Goal: Task Accomplishment & Management: Manage account settings

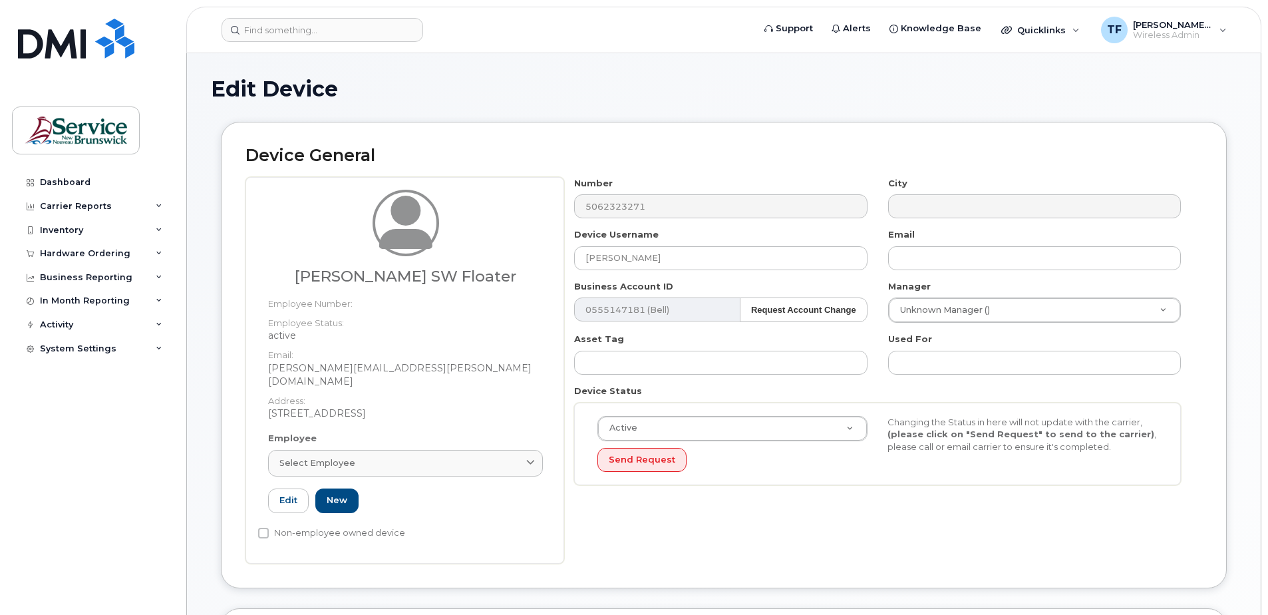
select select "34535600"
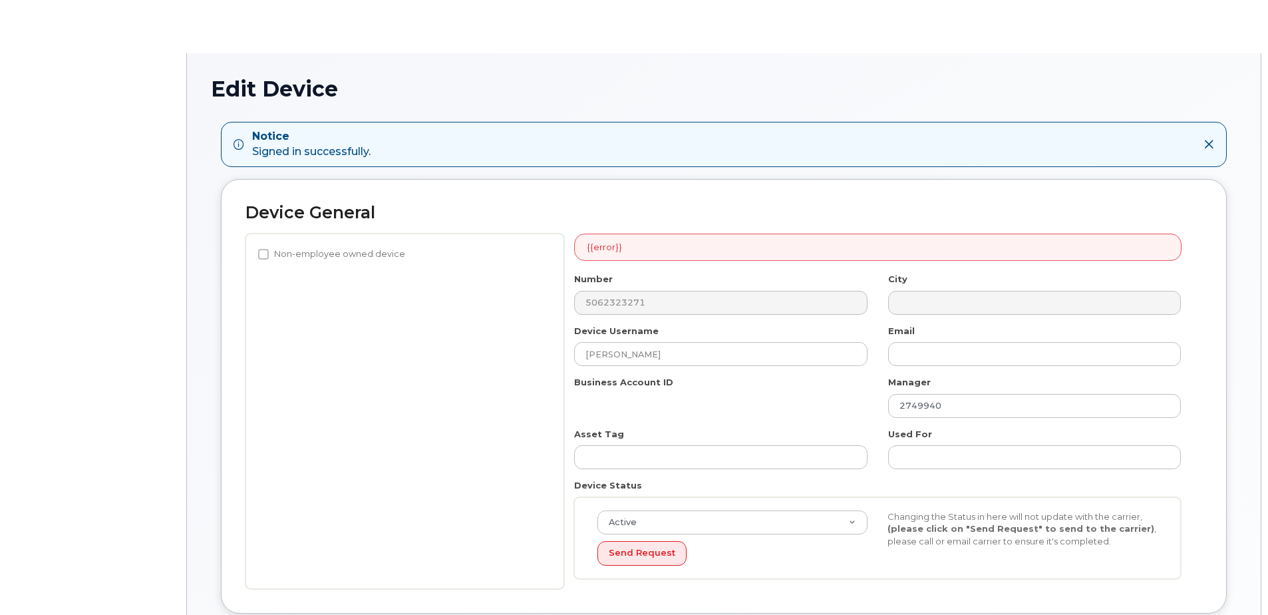
select select "34535600"
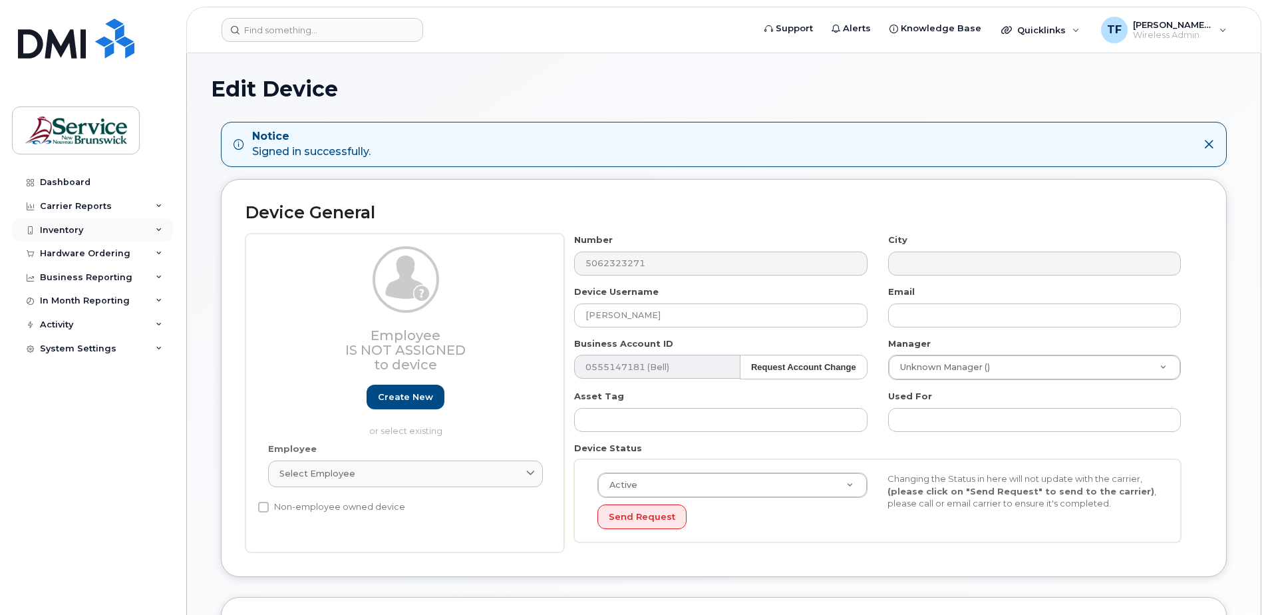
click at [95, 230] on div "Inventory" at bounding box center [92, 230] width 161 height 24
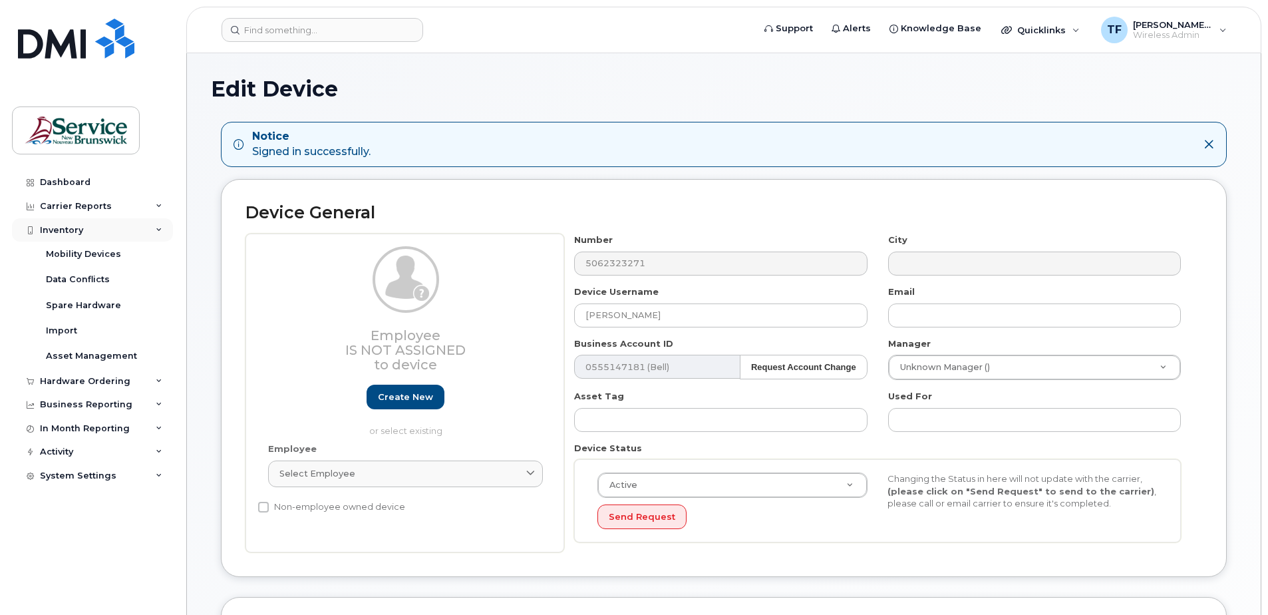
click at [74, 235] on div "Inventory" at bounding box center [92, 230] width 161 height 24
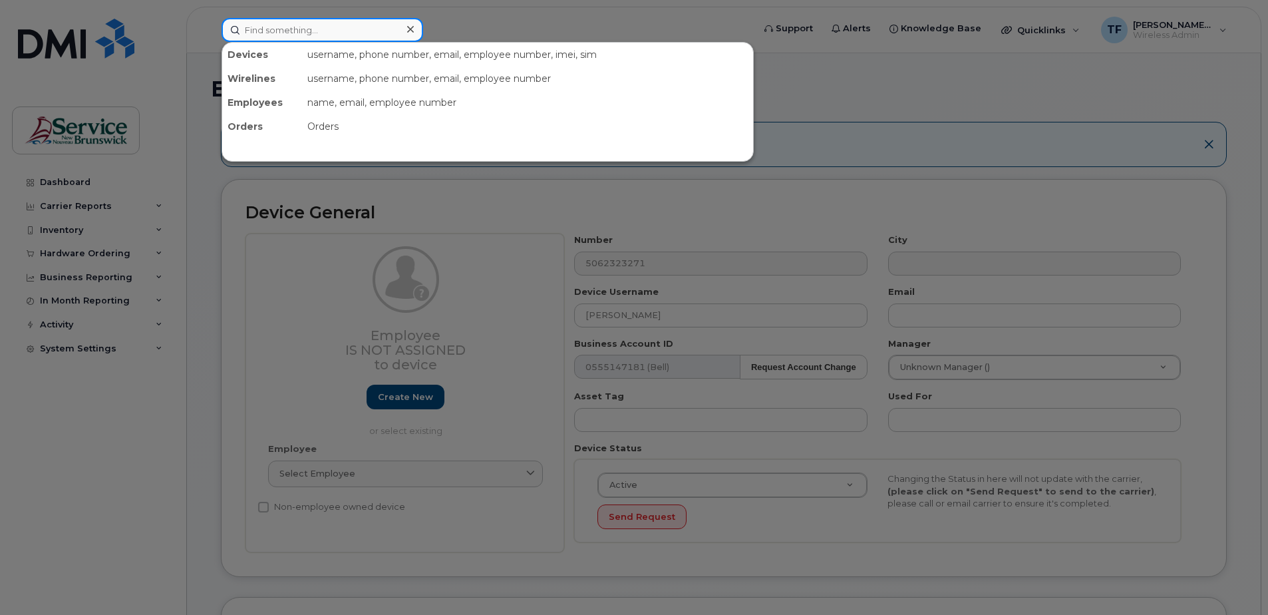
click at [286, 39] on input at bounding box center [322, 30] width 202 height 24
paste input "5064706157"
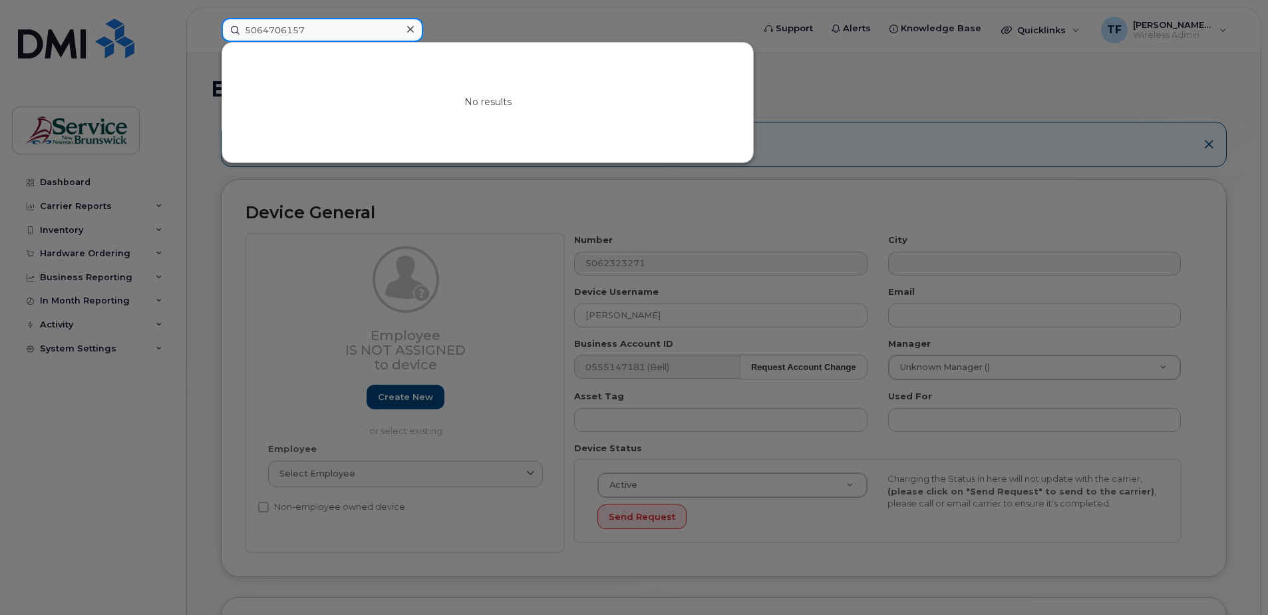
click at [295, 33] on input "5064706157" at bounding box center [322, 30] width 202 height 24
paste input "-232-3271"
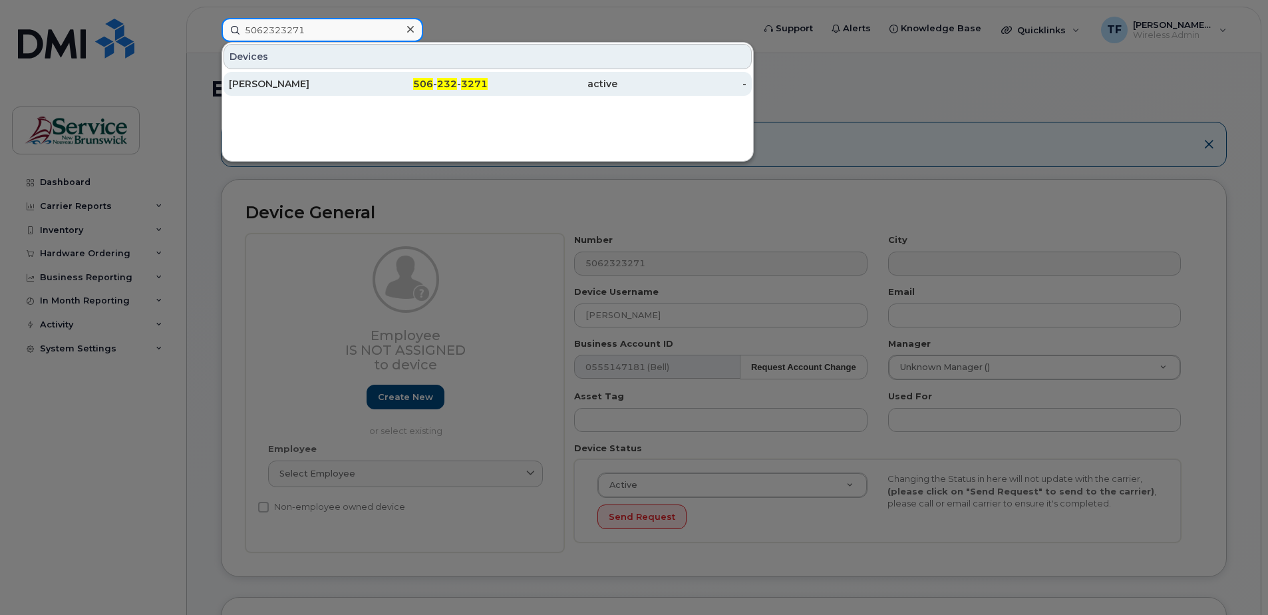
type input "5062323271"
click at [301, 85] on div "Djibril Harouna" at bounding box center [294, 83] width 130 height 13
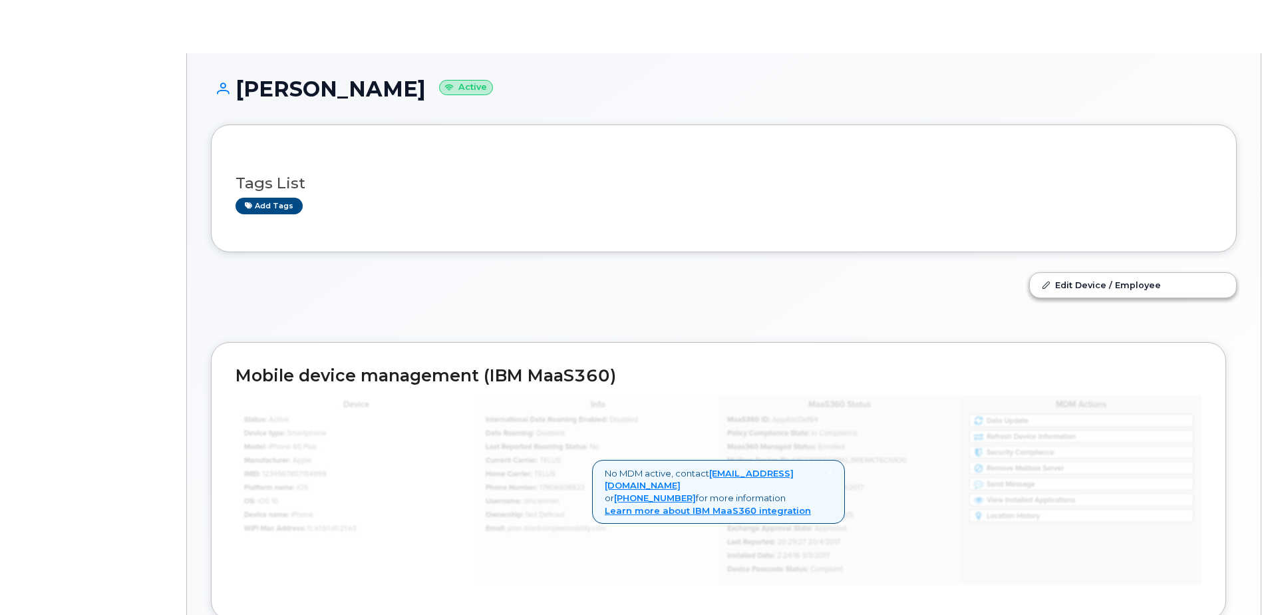
click at [284, 85] on h1 "Djibril Harouna Active" at bounding box center [724, 88] width 1026 height 23
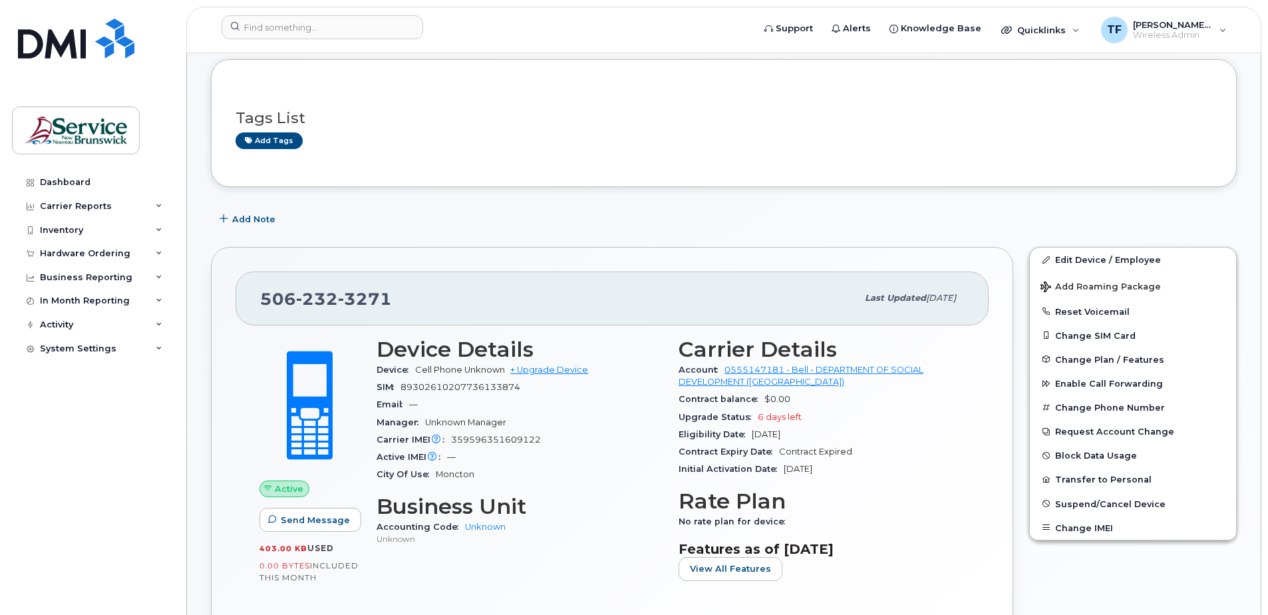
scroll to position [66, 0]
click at [1066, 260] on link "Edit Device / Employee" at bounding box center [1133, 259] width 206 height 24
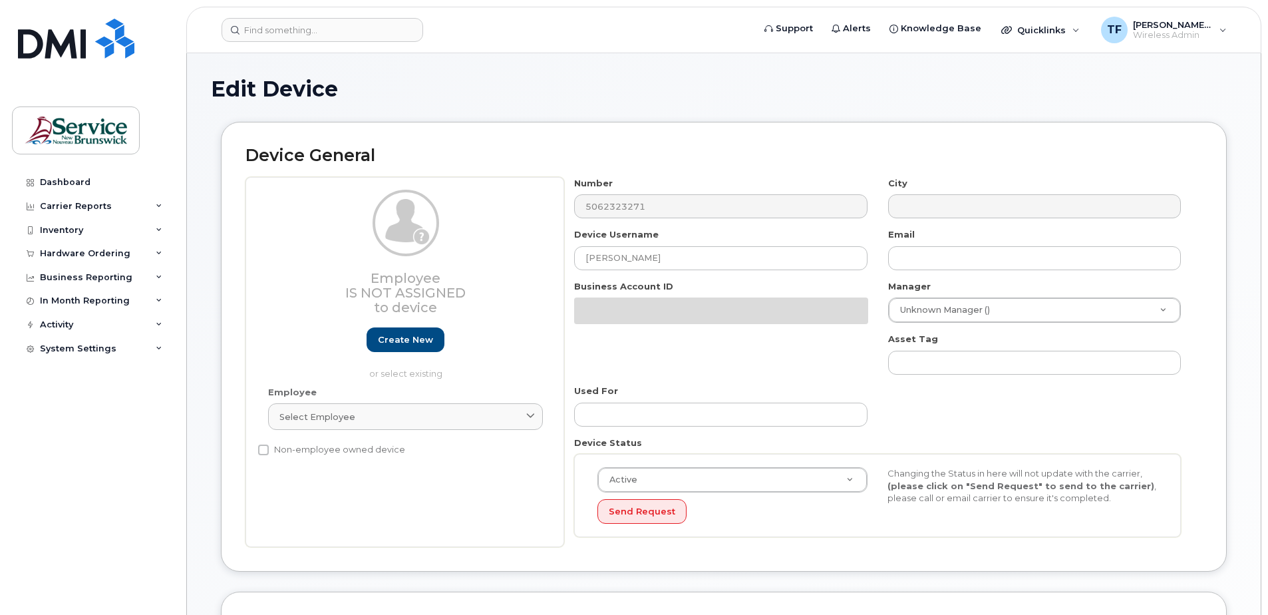
select select "34535600"
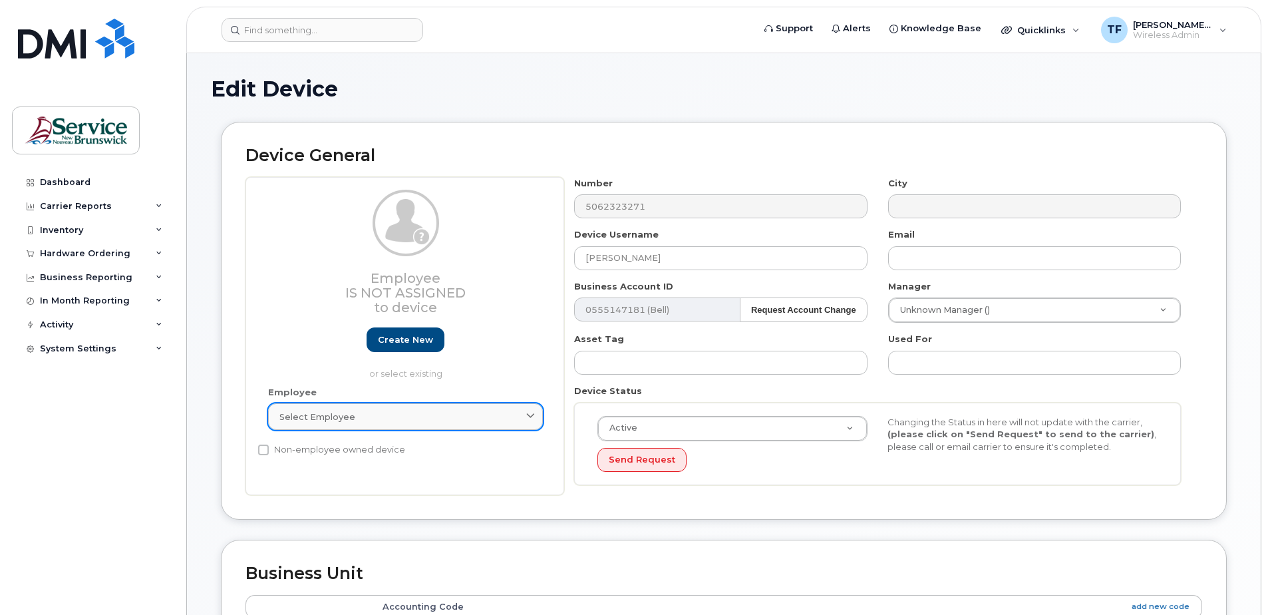
click at [528, 418] on icon at bounding box center [530, 416] width 9 height 9
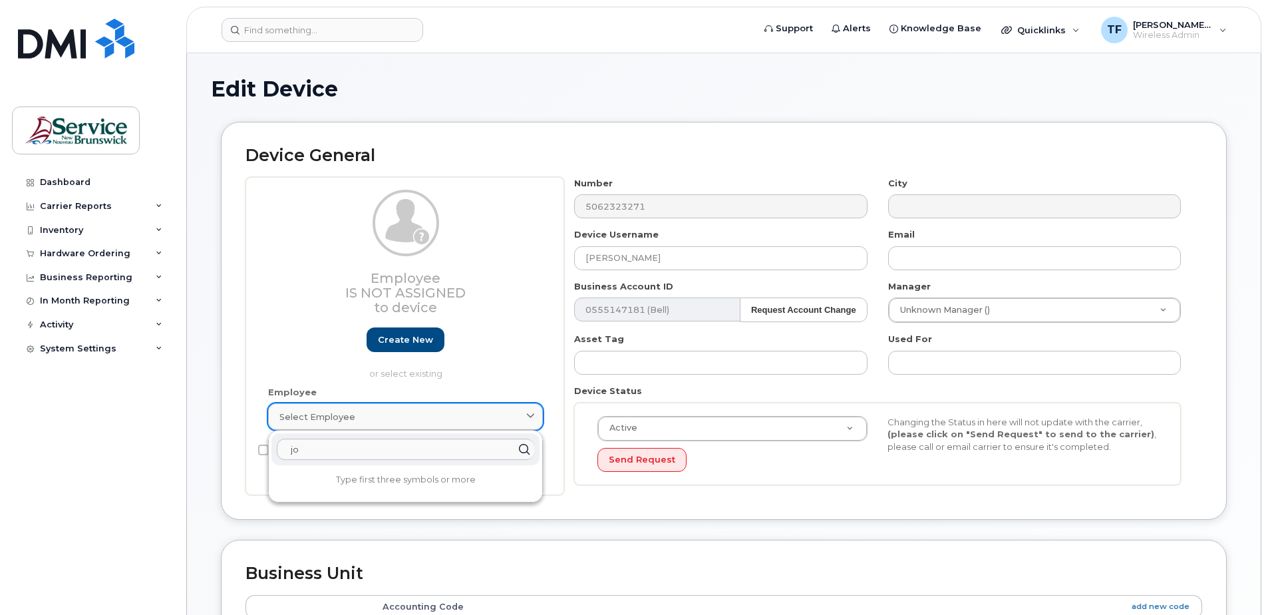
type input "j"
click at [502, 366] on div "Employee Is not assigned to device Create new or select existing" at bounding box center [405, 285] width 275 height 190
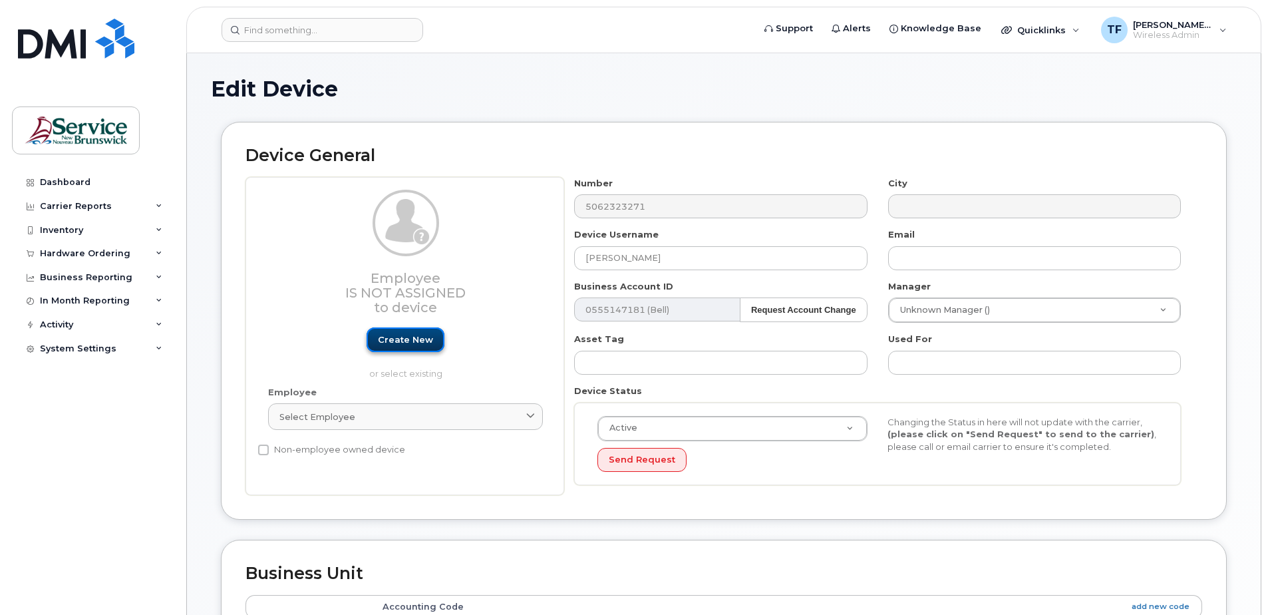
click at [412, 345] on link "Create new" at bounding box center [405, 339] width 78 height 25
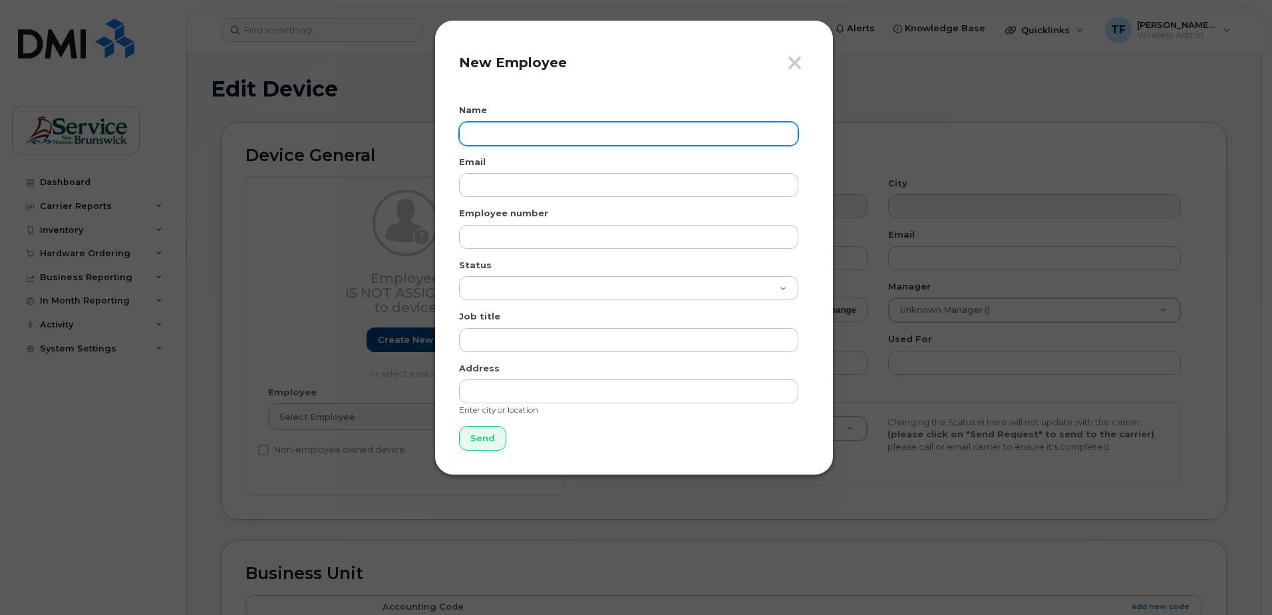
click at [551, 124] on input "text" at bounding box center [628, 134] width 339 height 24
type input "Joanne Bouchard SW Floater"
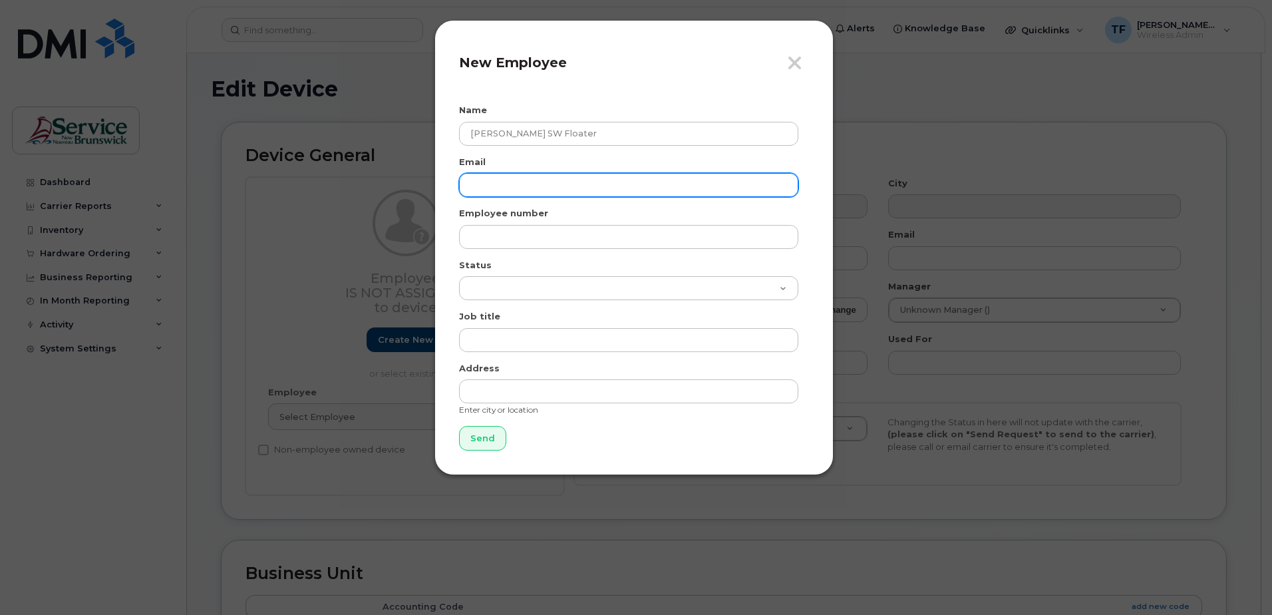
click at [573, 188] on input "email" at bounding box center [628, 185] width 339 height 24
paste input "[PERSON_NAME][EMAIL_ADDRESS][PERSON_NAME][DOMAIN_NAME]"
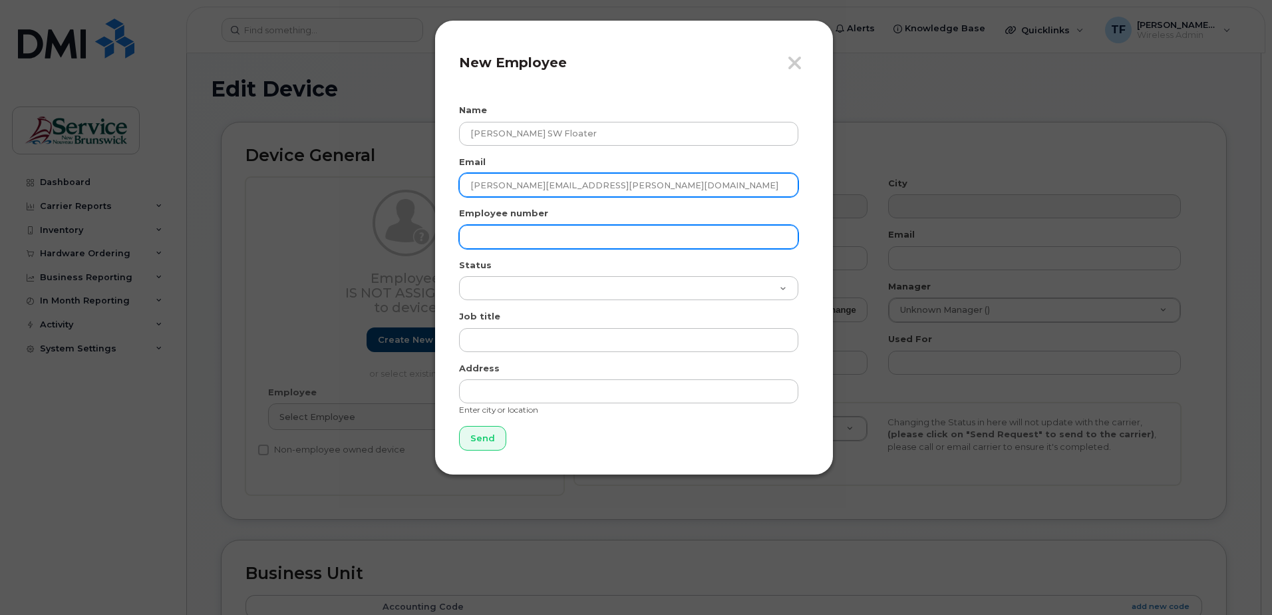
type input "[PERSON_NAME][EMAIL_ADDRESS][PERSON_NAME][DOMAIN_NAME]"
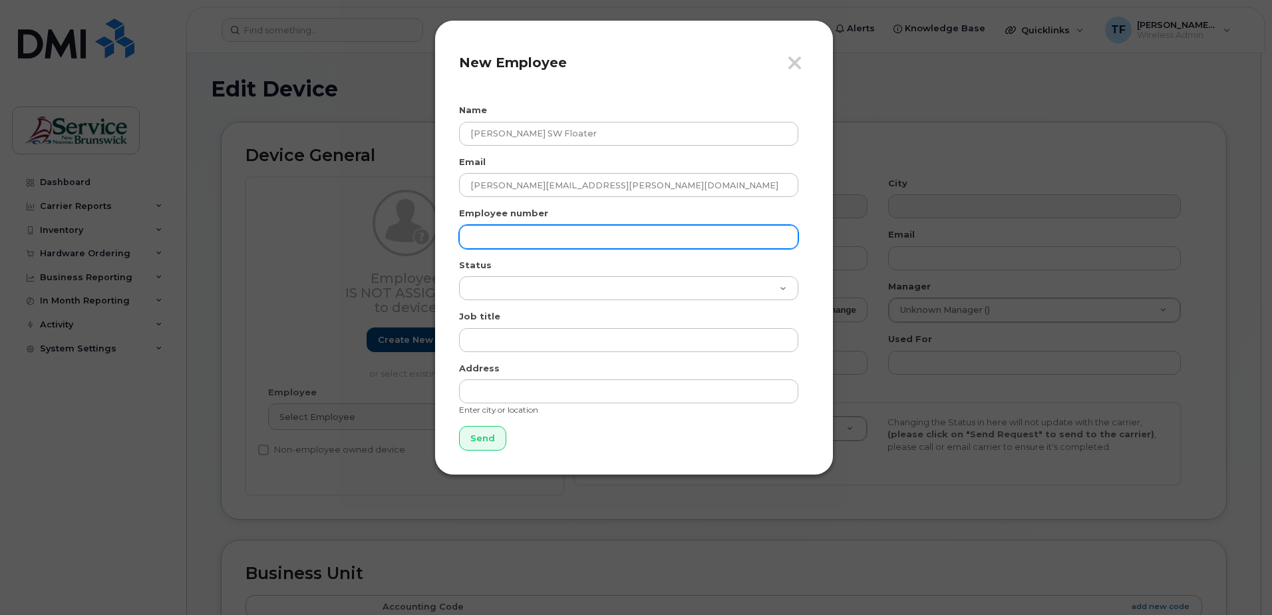
click at [496, 231] on input "text" at bounding box center [628, 237] width 339 height 24
click at [492, 232] on input "text" at bounding box center [628, 237] width 339 height 24
type input "67975"
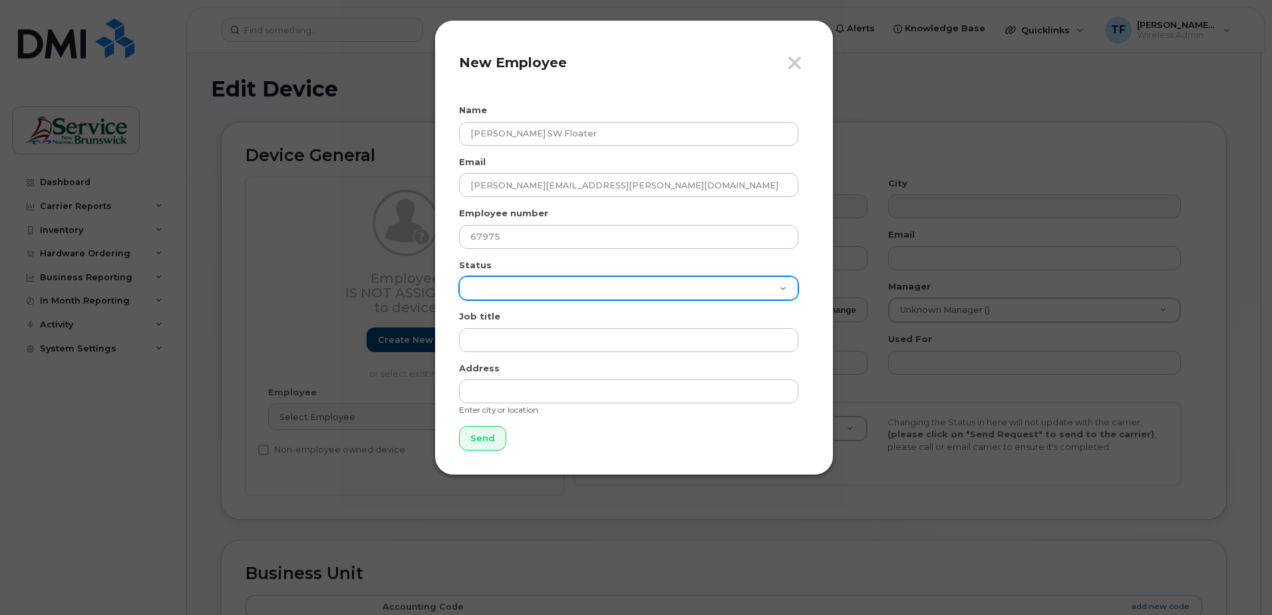
click at [779, 293] on select "Active On-Leave Long Term Short Term Maternity Leave Temp Layoff Inactive" at bounding box center [628, 288] width 339 height 24
select select "active"
click at [459, 276] on select "Active On-Leave Long Term Short Term Maternity Leave Temp Layoff Inactive" at bounding box center [628, 288] width 339 height 24
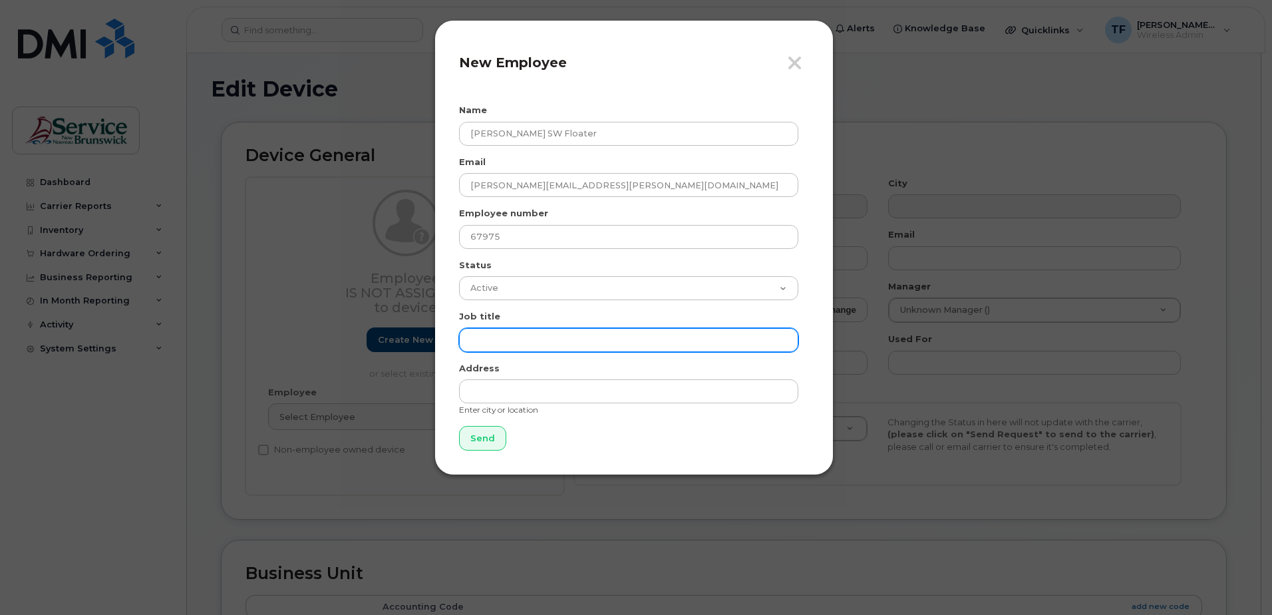
click at [519, 332] on input "text" at bounding box center [628, 340] width 339 height 24
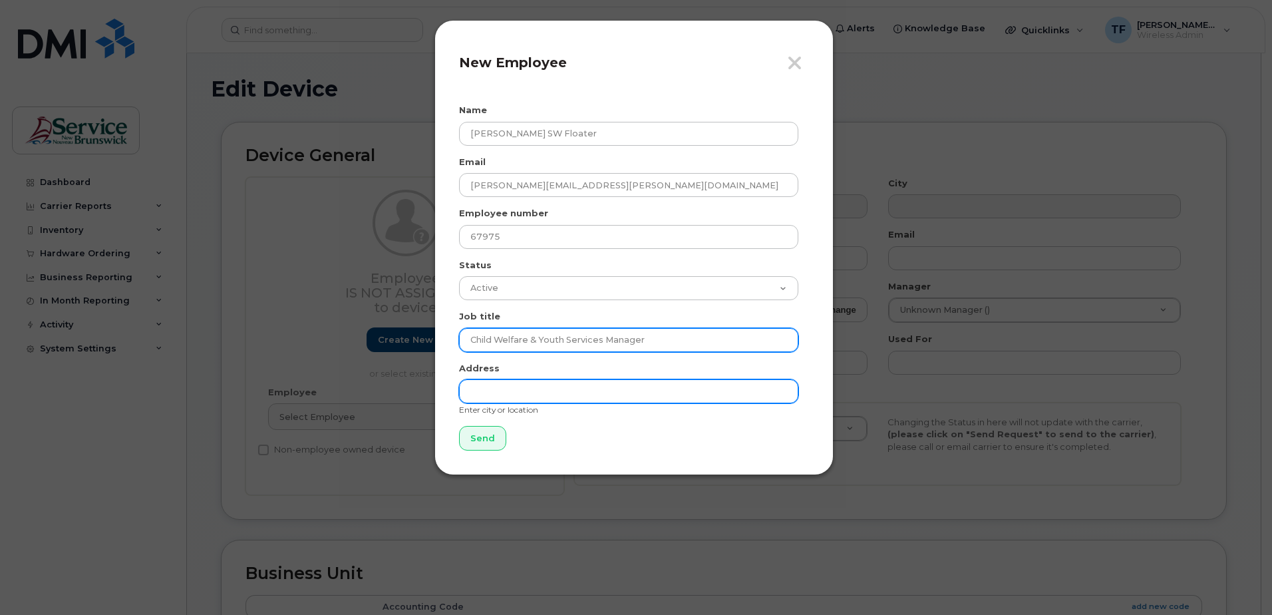
type input "Child Welfare & Youth Services Manager"
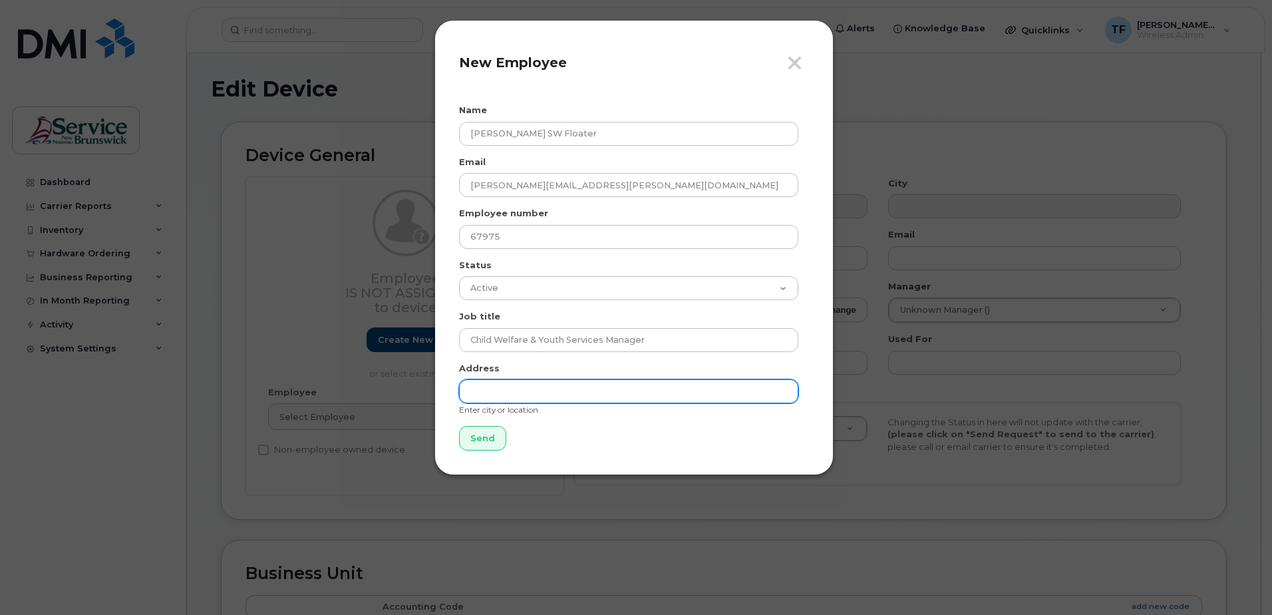
click at [509, 390] on input "text" at bounding box center [628, 391] width 339 height 24
click at [489, 392] on input "text" at bounding box center [628, 391] width 339 height 24
type input "Moncton"
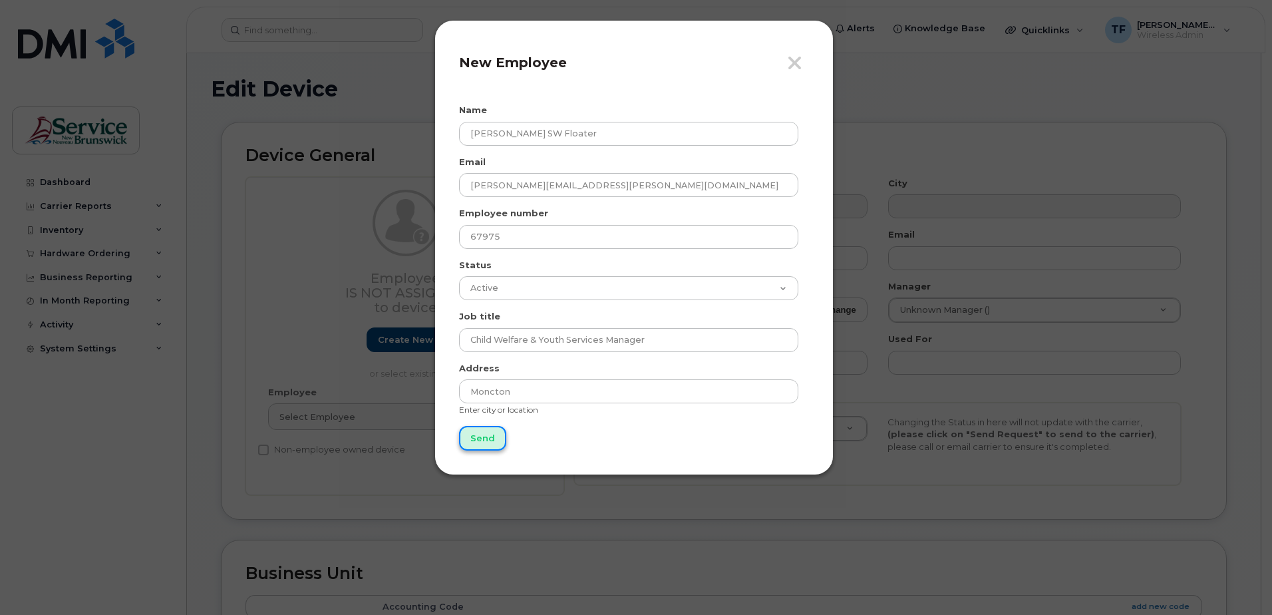
click at [484, 438] on input "Send" at bounding box center [482, 438] width 47 height 25
type input "Send"
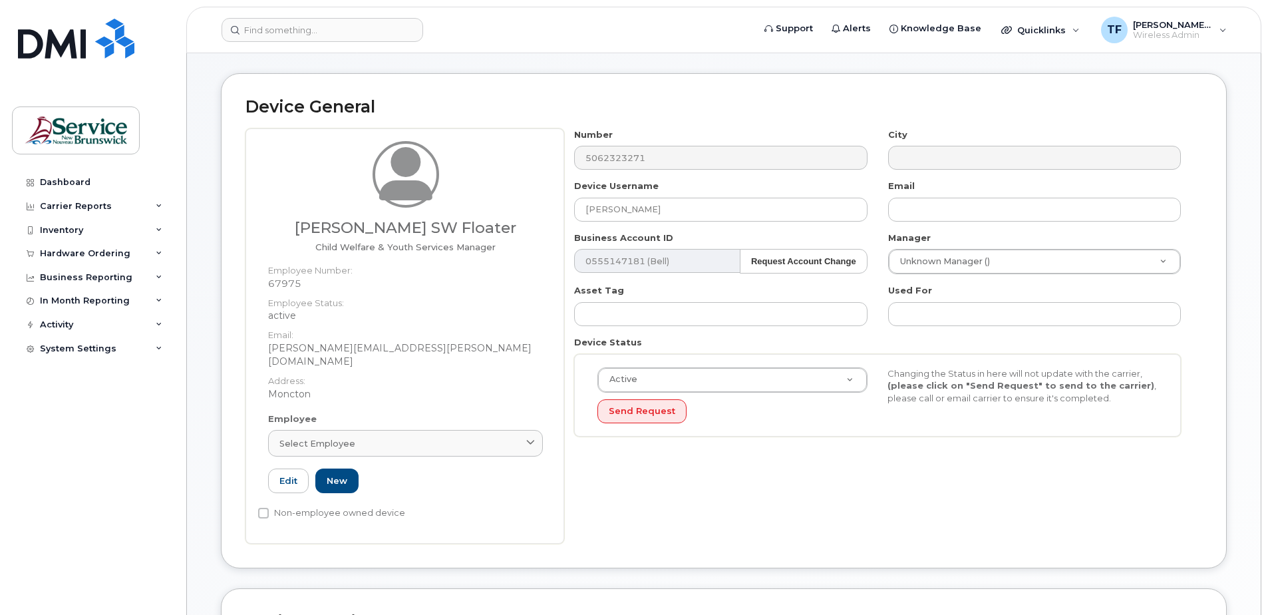
scroll to position [48, 0]
click at [635, 210] on input "[PERSON_NAME]" at bounding box center [720, 210] width 293 height 24
type input "Joanne.Bouchard"
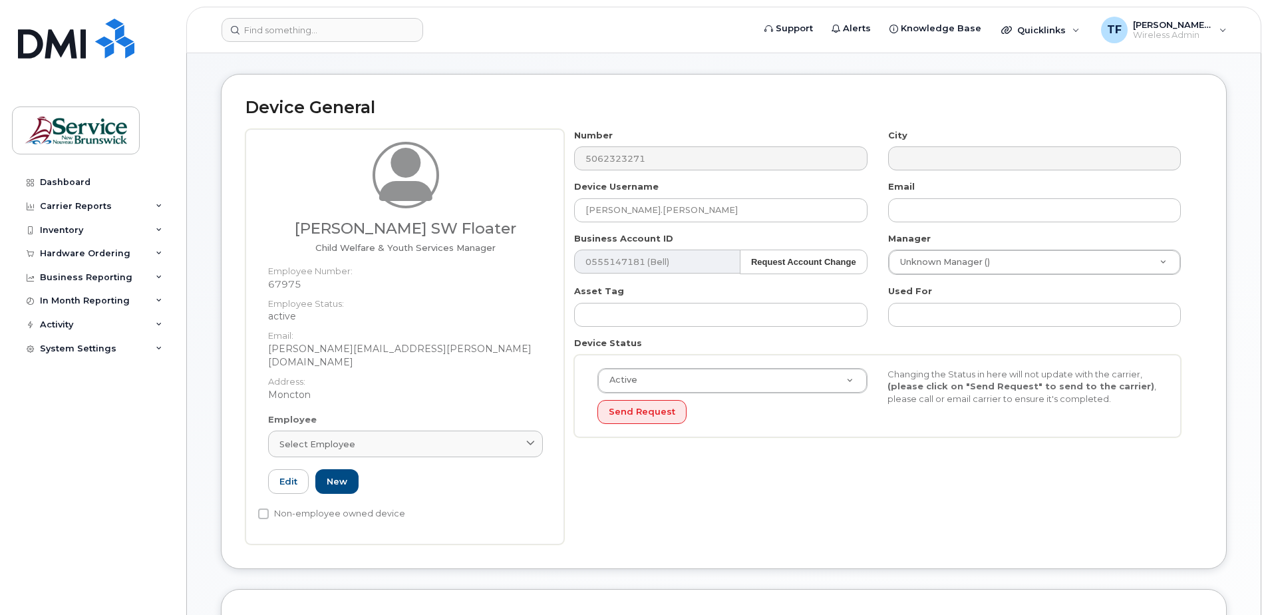
click at [372, 354] on dd "[PERSON_NAME][EMAIL_ADDRESS][PERSON_NAME][DOMAIN_NAME]" at bounding box center [405, 355] width 275 height 27
copy dd "[PERSON_NAME][EMAIL_ADDRESS][PERSON_NAME][DOMAIN_NAME]"
click at [936, 213] on input "text" at bounding box center [1034, 210] width 293 height 24
paste input "[PERSON_NAME][EMAIL_ADDRESS][PERSON_NAME][DOMAIN_NAME]"
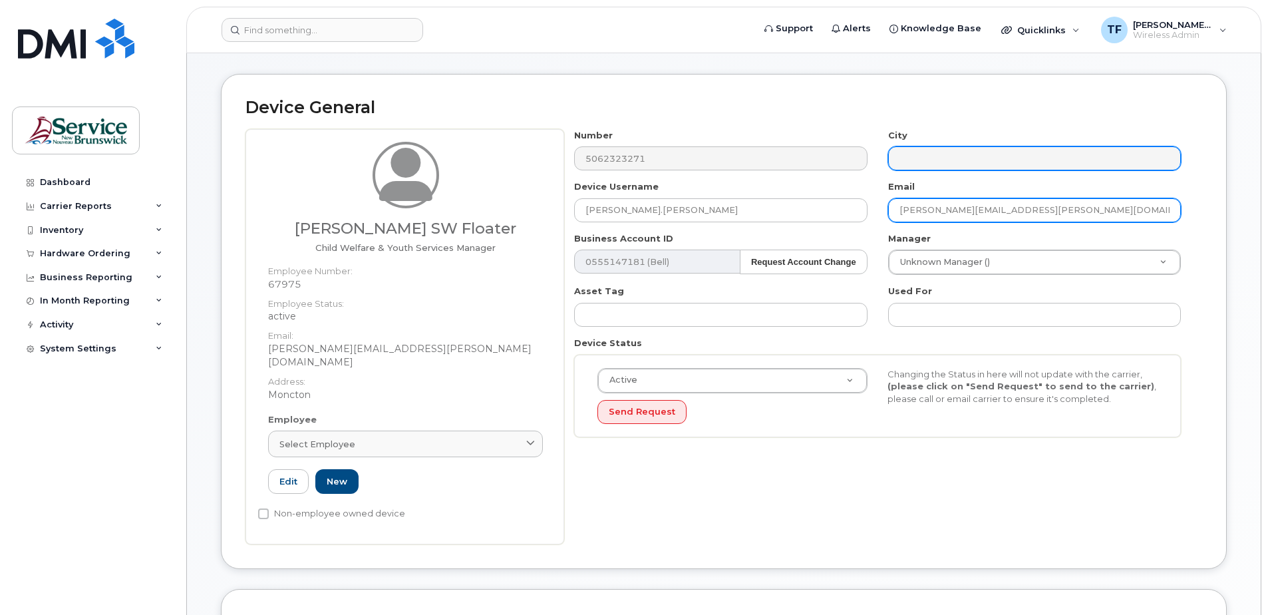
type input "[PERSON_NAME][EMAIL_ADDRESS][PERSON_NAME][DOMAIN_NAME]"
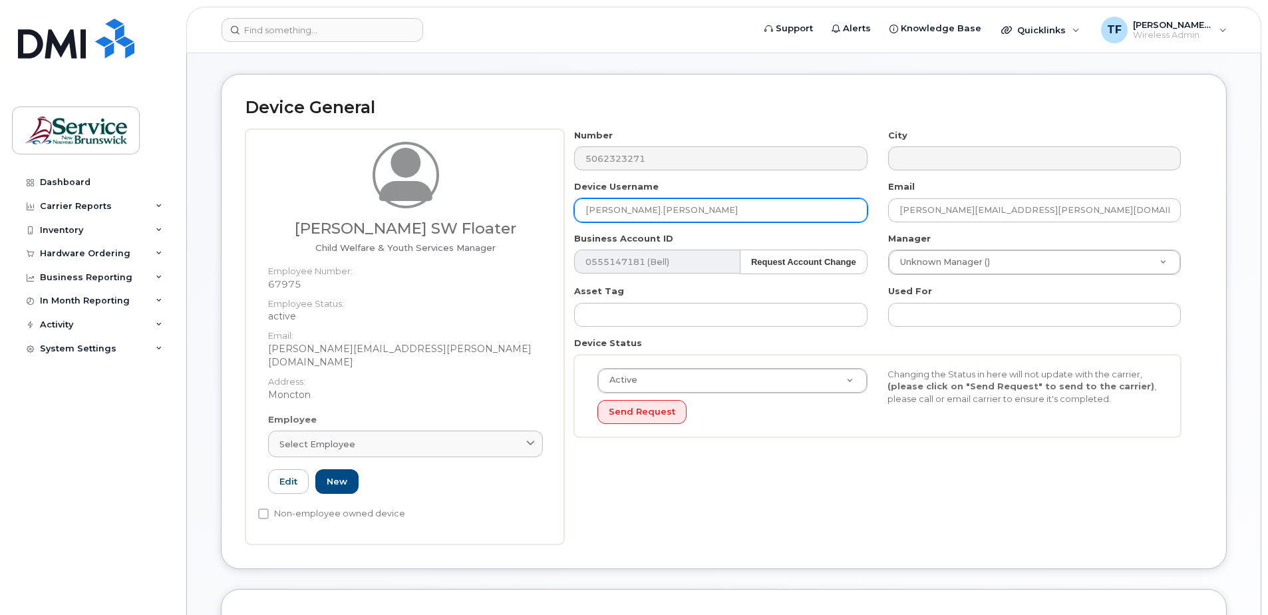
click at [687, 214] on input "Joanne.Bouchard" at bounding box center [720, 210] width 293 height 24
click at [621, 211] on input "Joanne.Bouchard" at bounding box center [720, 210] width 293 height 24
click at [627, 212] on input "[PERSON_NAME]" at bounding box center [720, 210] width 293 height 24
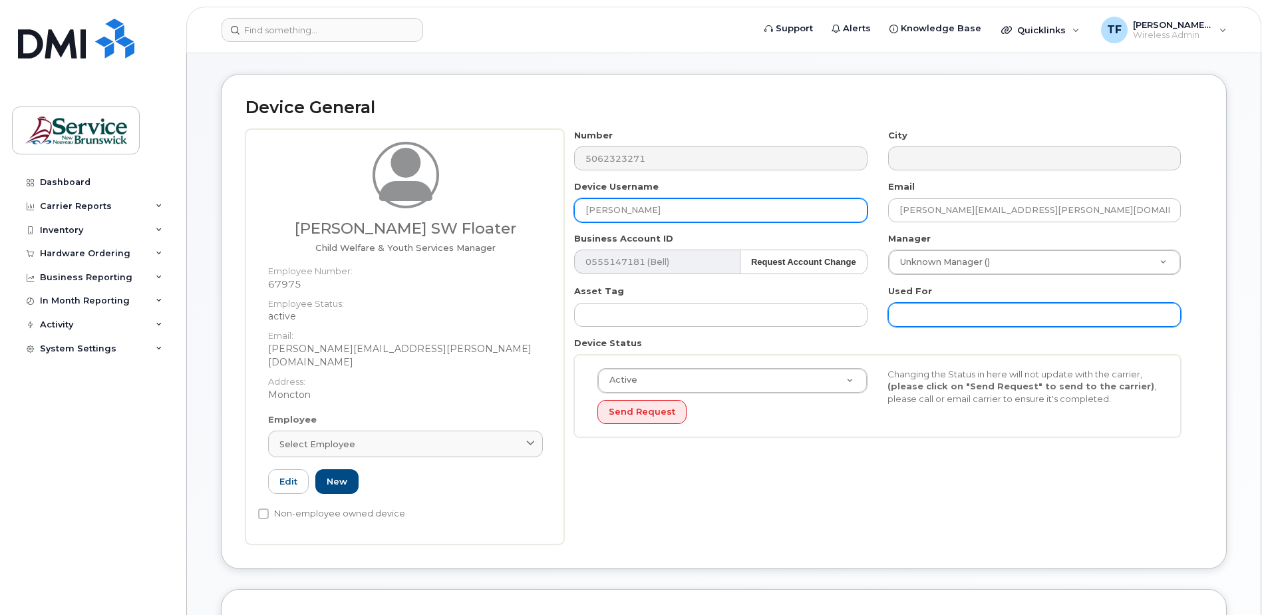
type input "[PERSON_NAME]"
click at [966, 318] on input "text" at bounding box center [1034, 315] width 293 height 24
paste input "[PERSON_NAME]"
type input "[PERSON_NAME]"
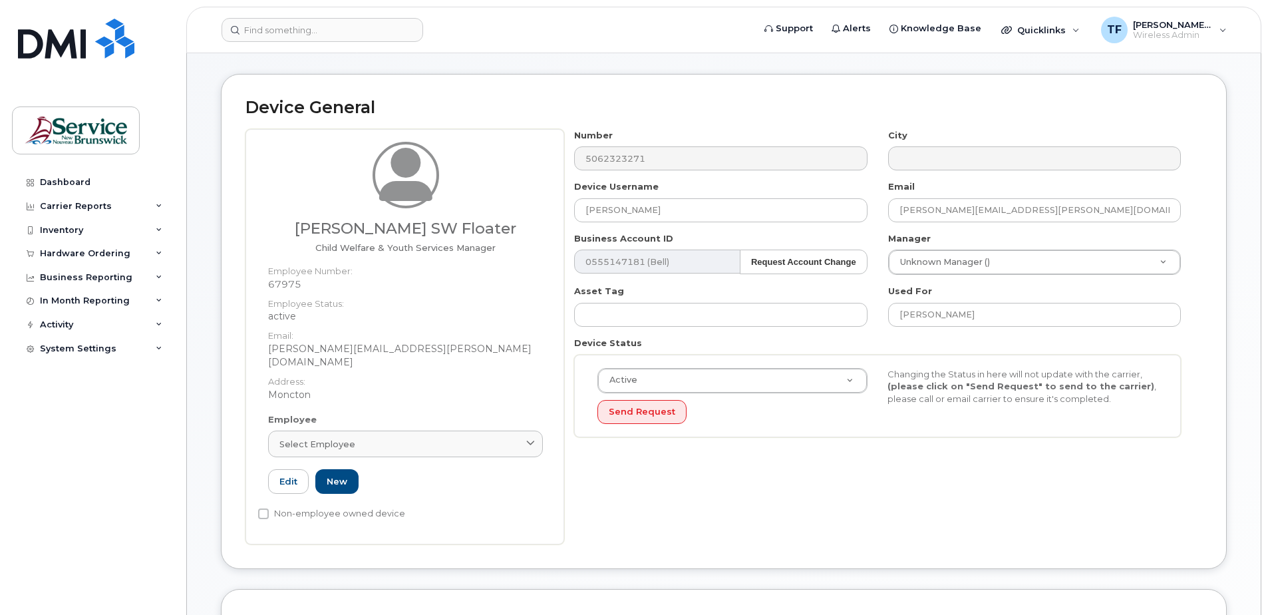
click at [1188, 405] on div "Device Status Active Active Suspended Cancelled Send Request Changing the Statu…" at bounding box center [877, 387] width 627 height 100
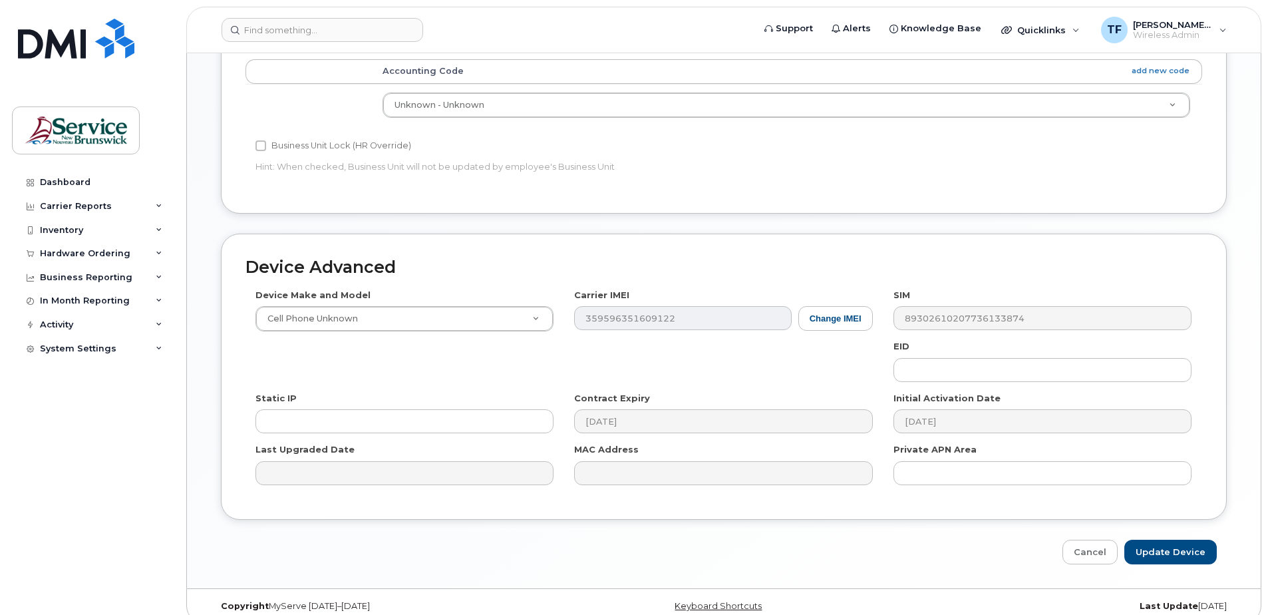
scroll to position [635, 0]
click at [1166, 537] on input "Update Device" at bounding box center [1170, 549] width 92 height 25
type input "Saving..."
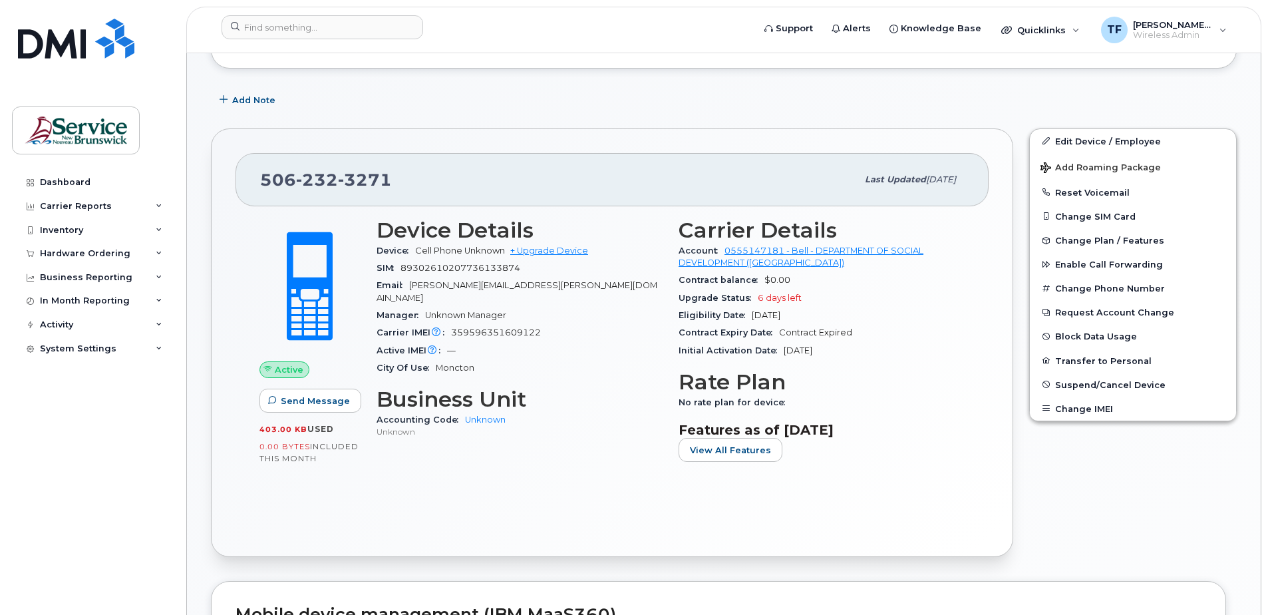
scroll to position [221, 0]
click at [1083, 140] on link "Edit Device / Employee" at bounding box center [1133, 142] width 206 height 24
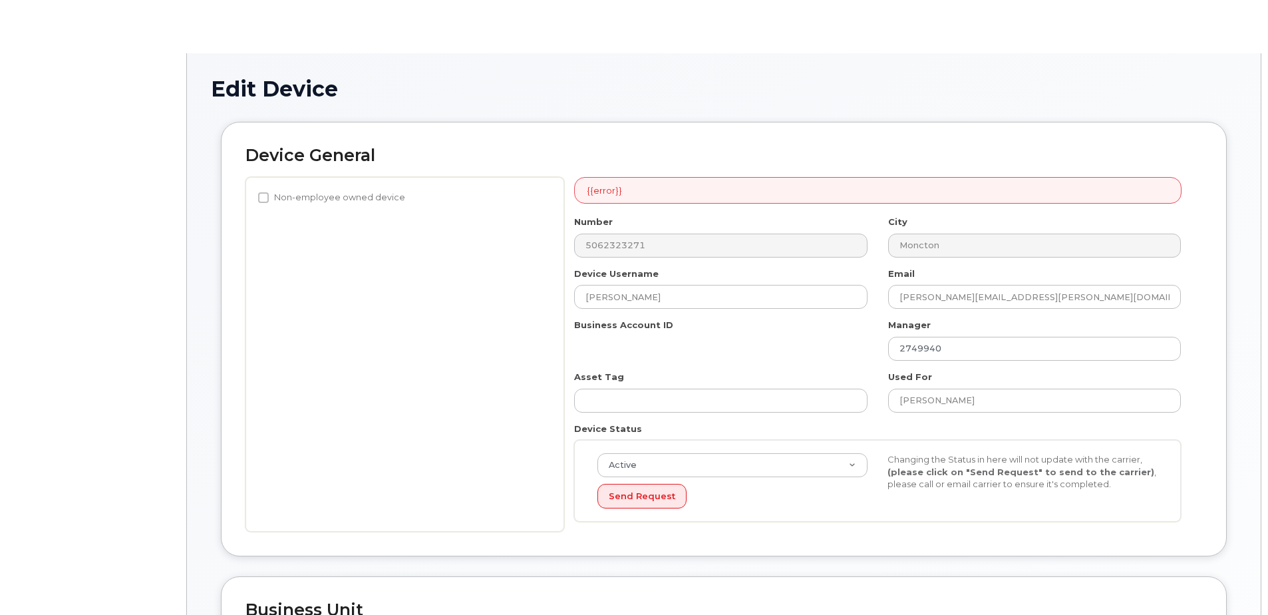
select select "34535600"
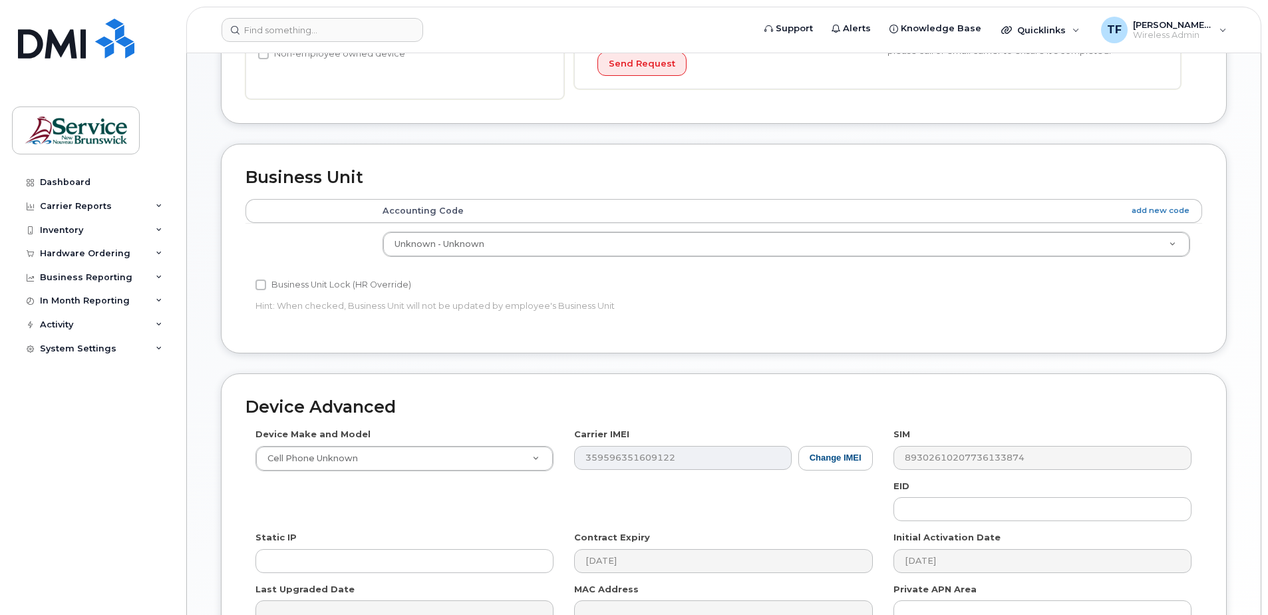
scroll to position [395, 0]
click at [1147, 214] on link "add new code" at bounding box center [1160, 211] width 58 height 11
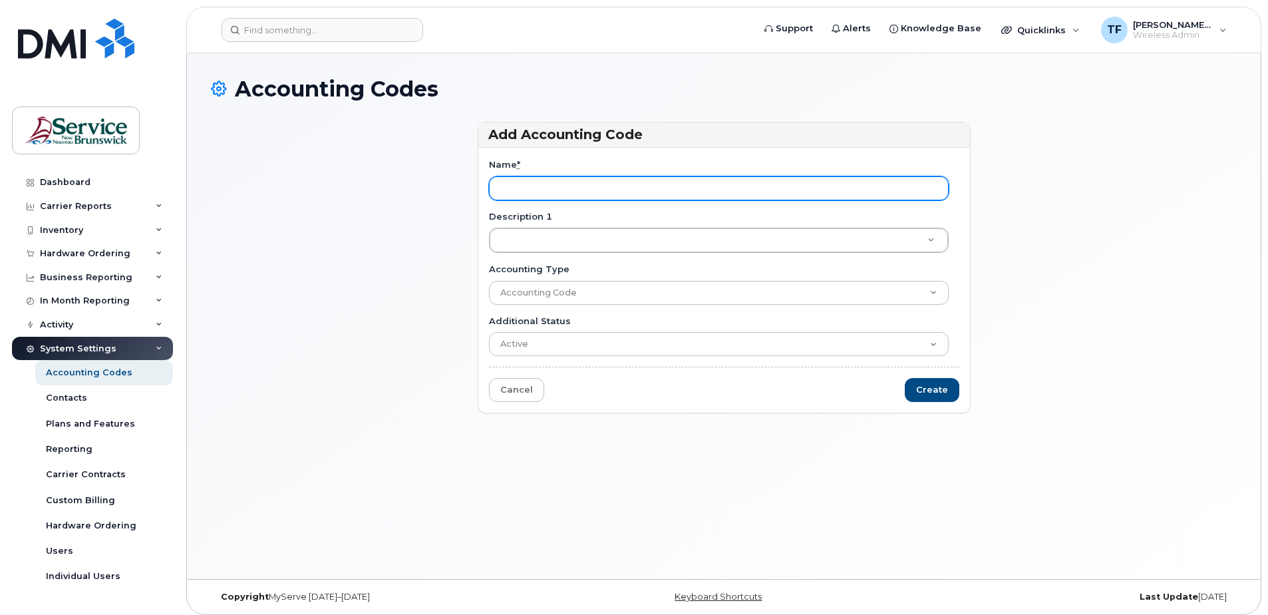
click at [525, 192] on input "Name *" at bounding box center [719, 188] width 460 height 24
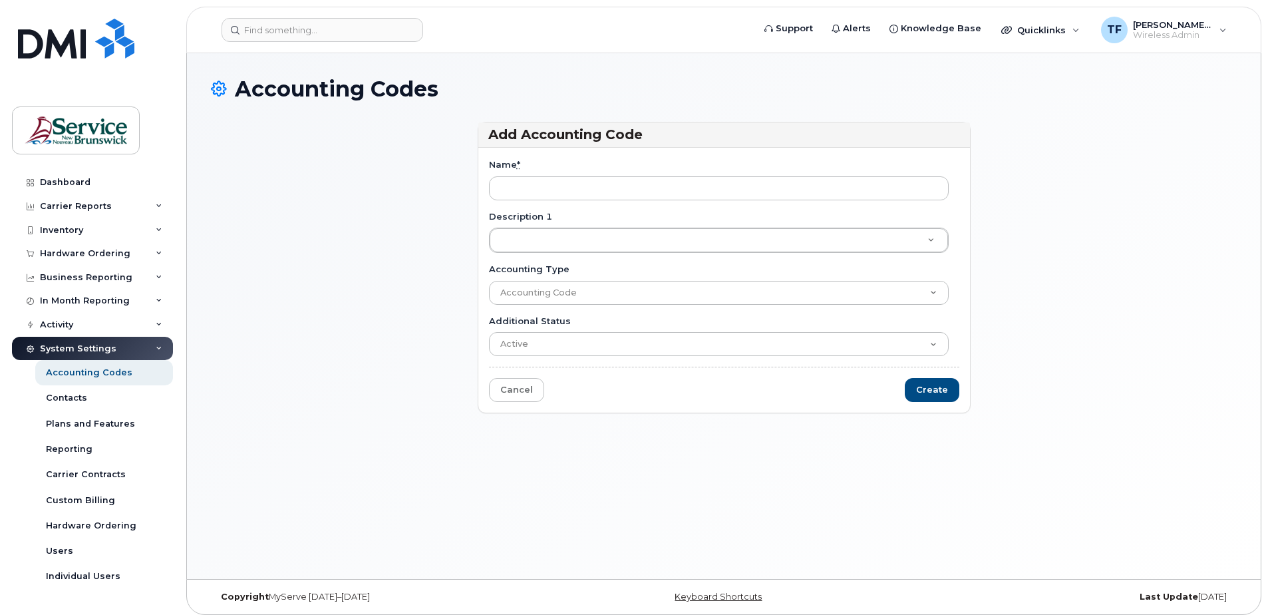
click at [472, 251] on div "Add Accounting Code Name * Description 1 Description 1 Description 1 Accounting…" at bounding box center [724, 273] width 513 height 303
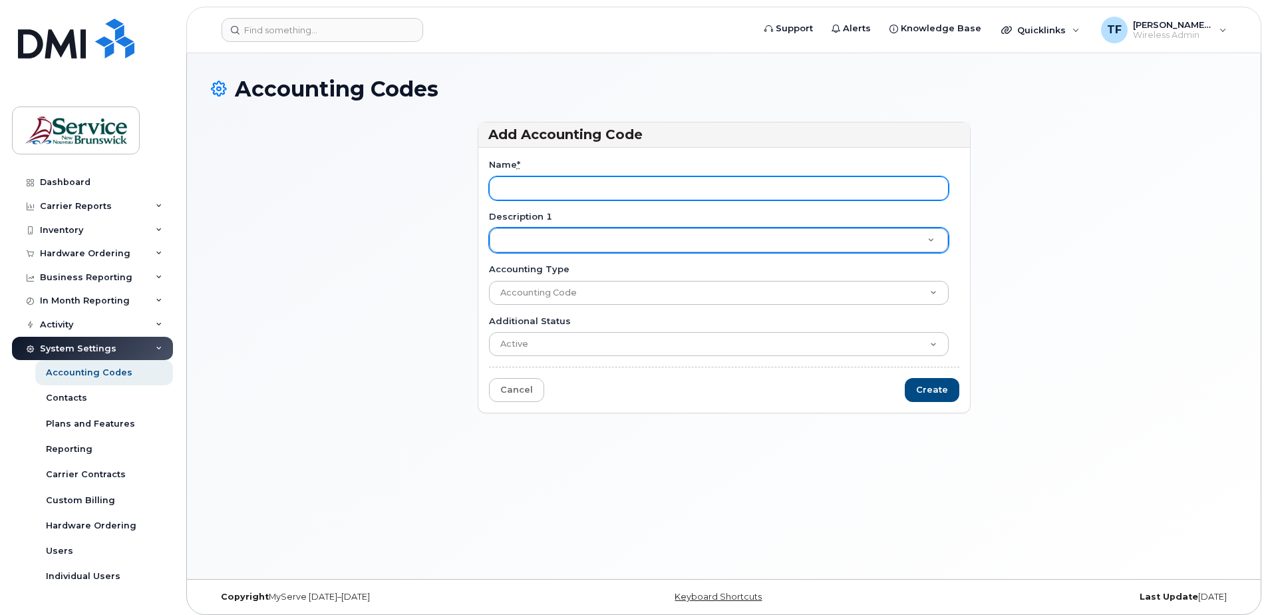
click at [517, 192] on input "Name *" at bounding box center [719, 188] width 460 height 24
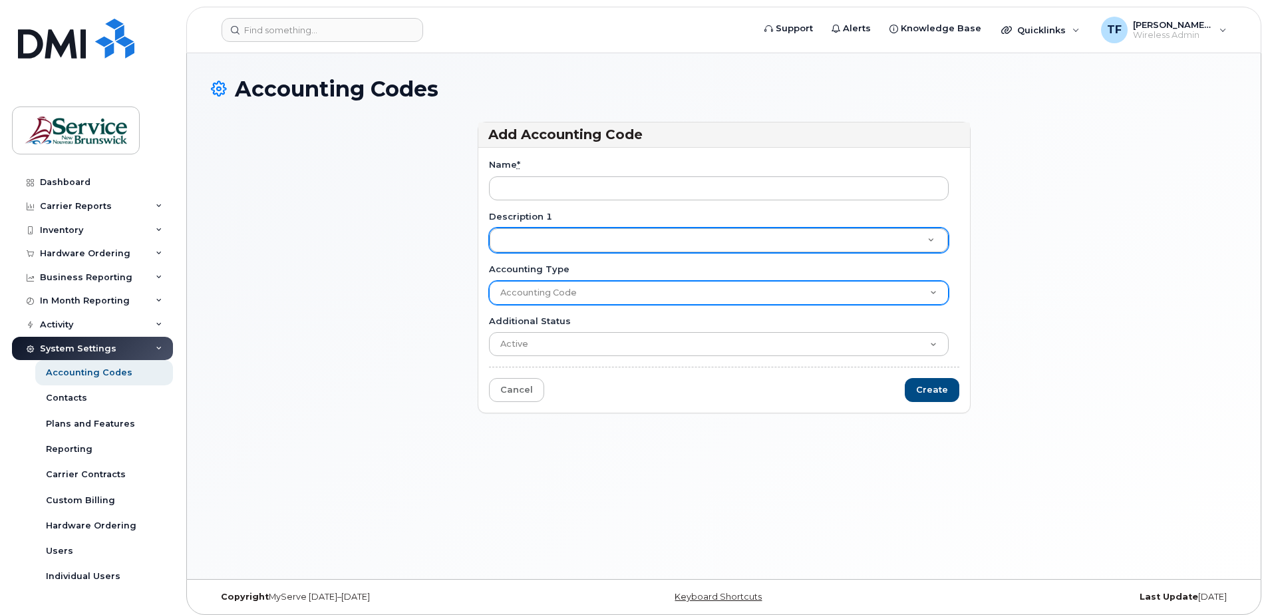
click at [593, 287] on select "Accounting Code" at bounding box center [719, 293] width 460 height 24
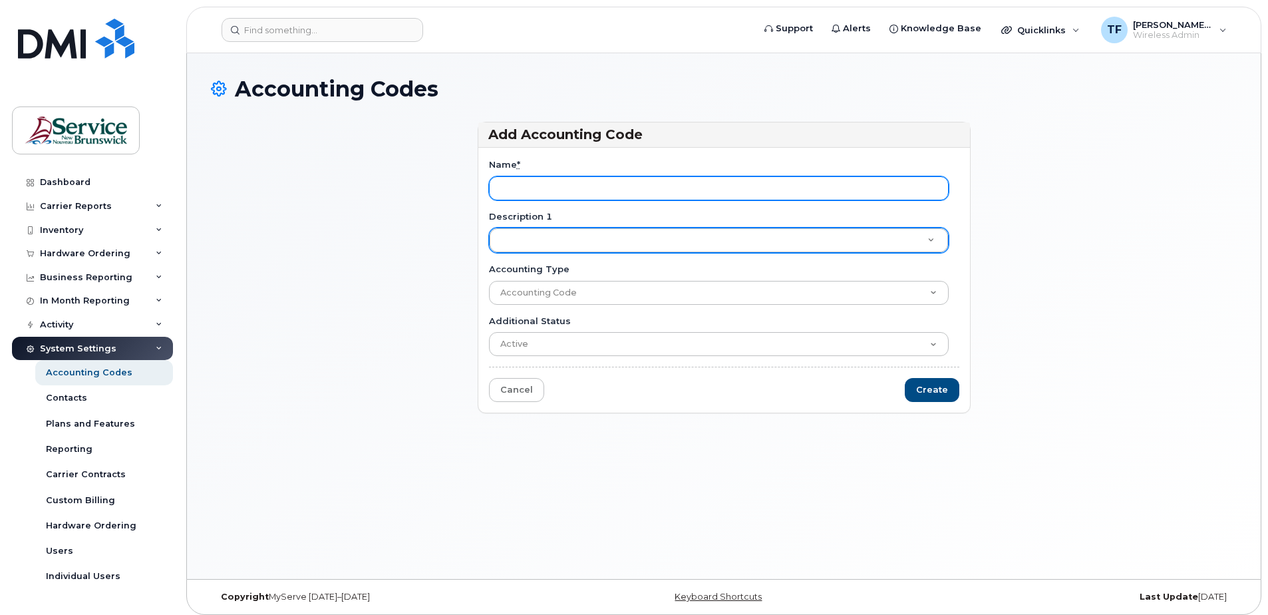
click at [523, 185] on input "Name *" at bounding box center [719, 188] width 460 height 24
paste input "Child Welfare and Youth Services"
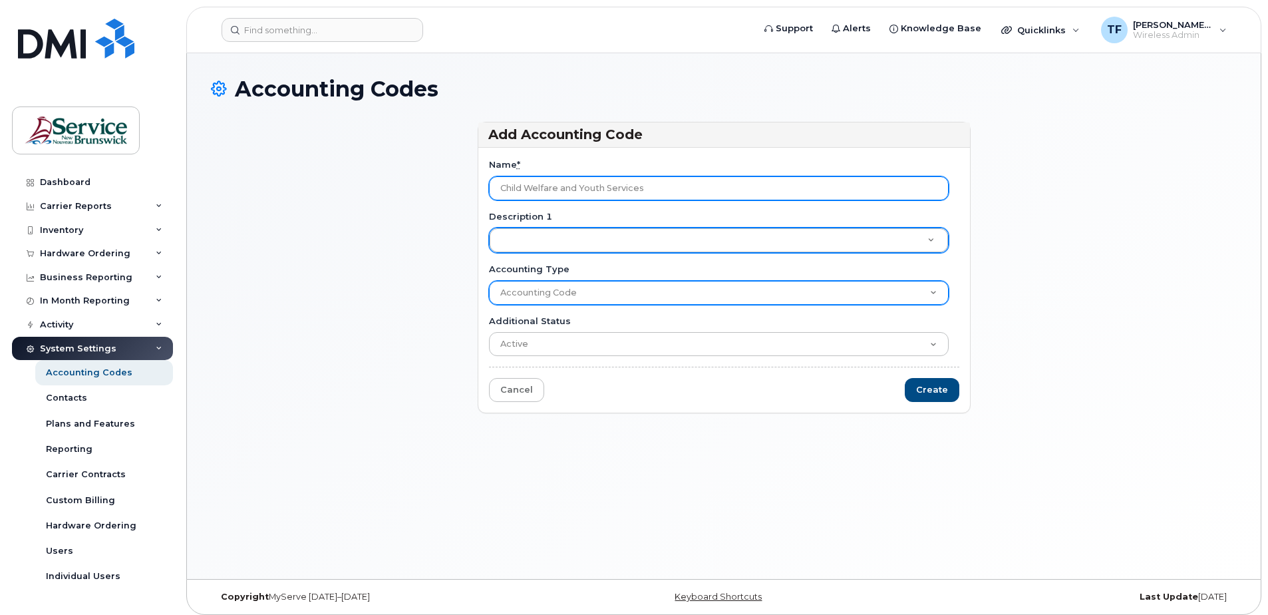
type input "Child Welfare and Youth Services"
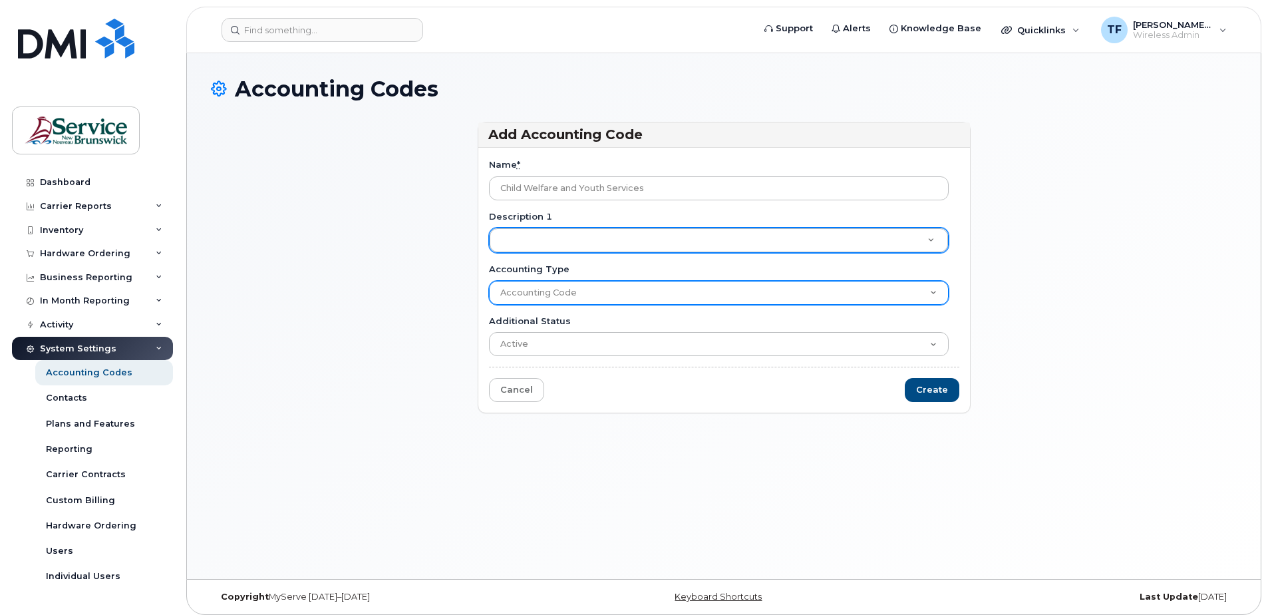
click at [578, 295] on select "Accounting Code" at bounding box center [719, 293] width 460 height 24
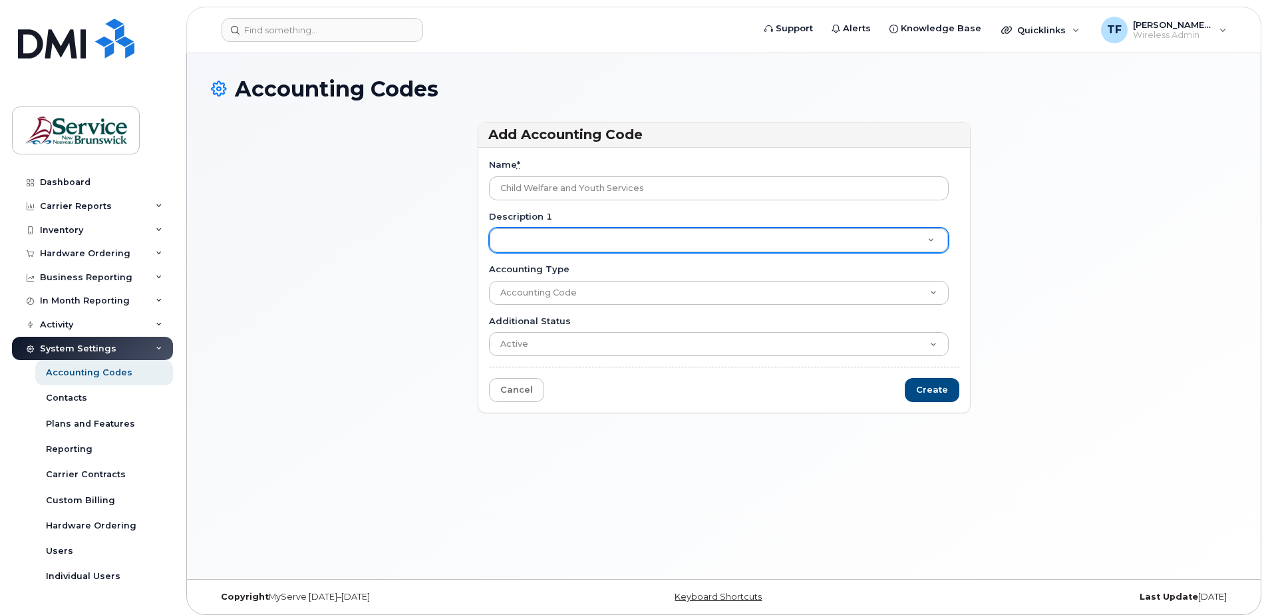
click at [971, 286] on div "Add Accounting Code Name * Child Welfare and Youth Services Description 1 Descr…" at bounding box center [724, 273] width 513 height 303
click at [530, 390] on link "Cancel" at bounding box center [516, 390] width 55 height 25
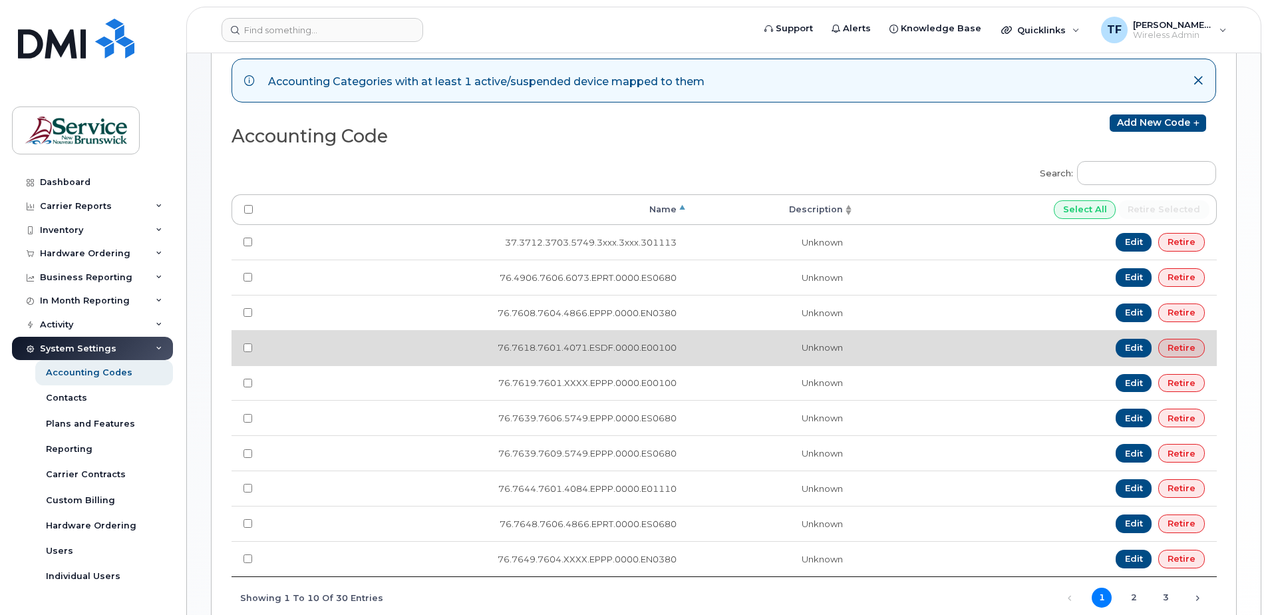
scroll to position [154, 0]
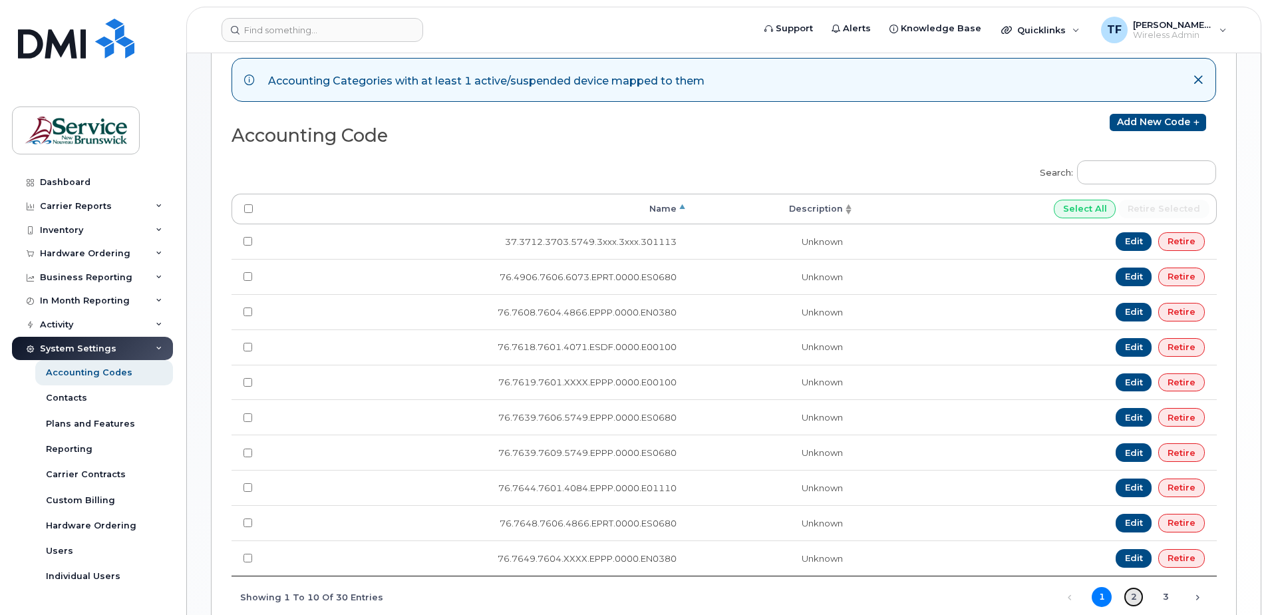
click at [1131, 597] on link "2" at bounding box center [1133, 597] width 20 height 20
click at [1165, 596] on link "3" at bounding box center [1165, 597] width 20 height 20
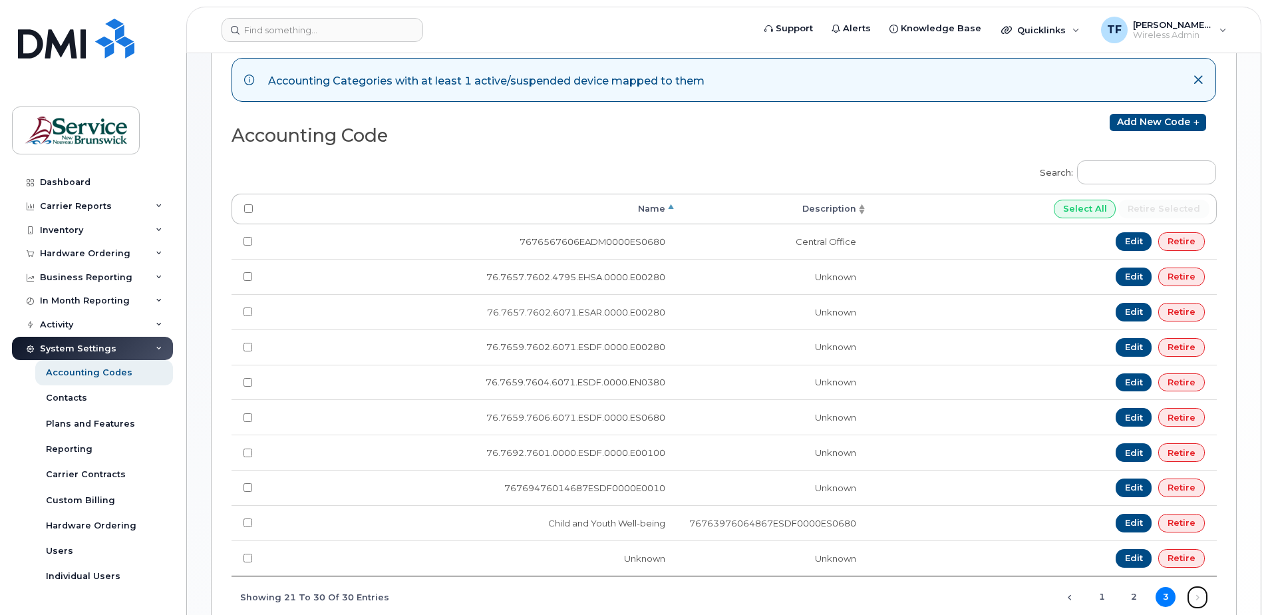
click at [1197, 598] on link "Next" at bounding box center [1197, 597] width 20 height 20
click at [1161, 121] on link "Add new code" at bounding box center [1157, 122] width 96 height 17
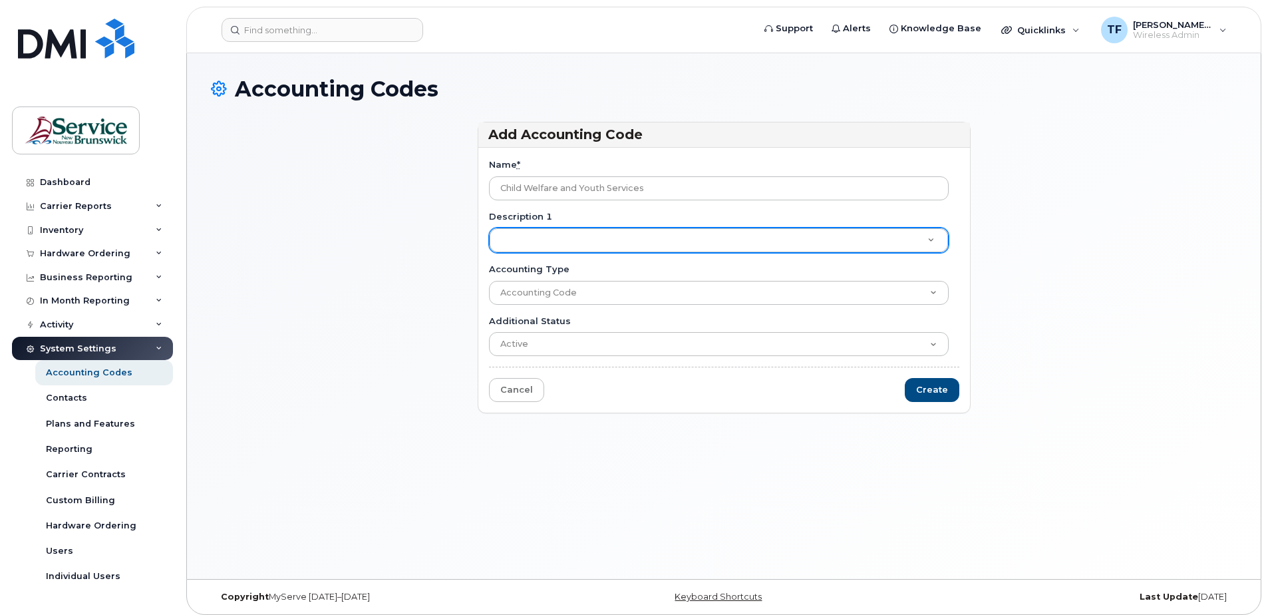
type input "Child Welfare and Youth Services"
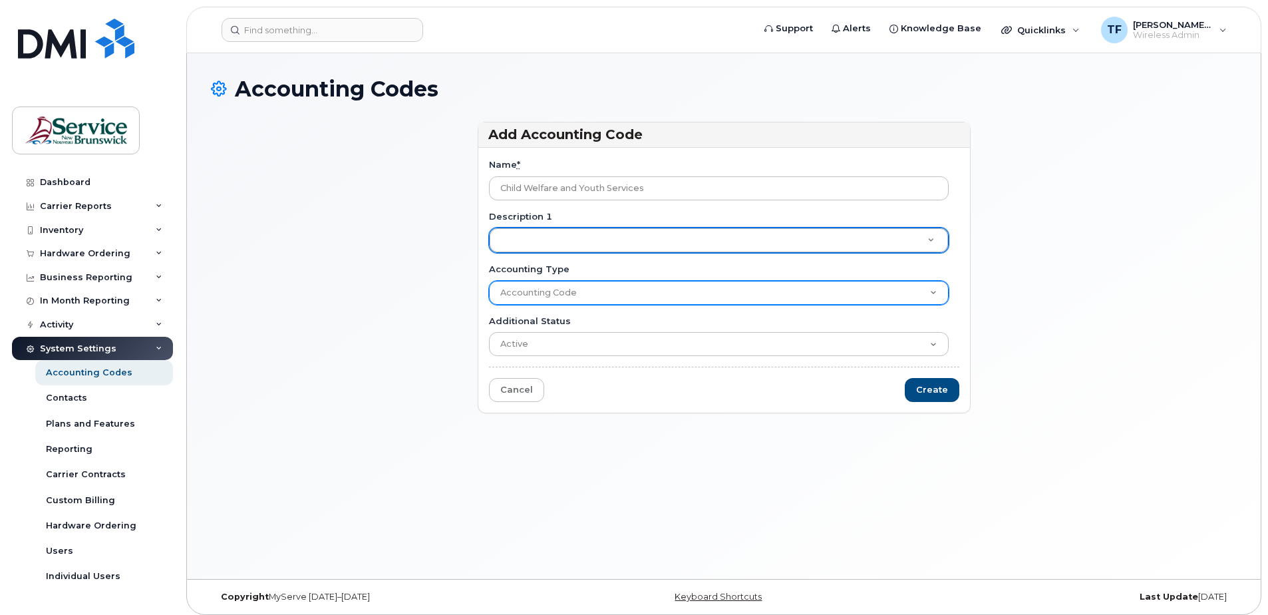
click at [799, 299] on select "Accounting Code" at bounding box center [719, 293] width 460 height 24
click at [489, 281] on select "Accounting Code" at bounding box center [719, 293] width 460 height 24
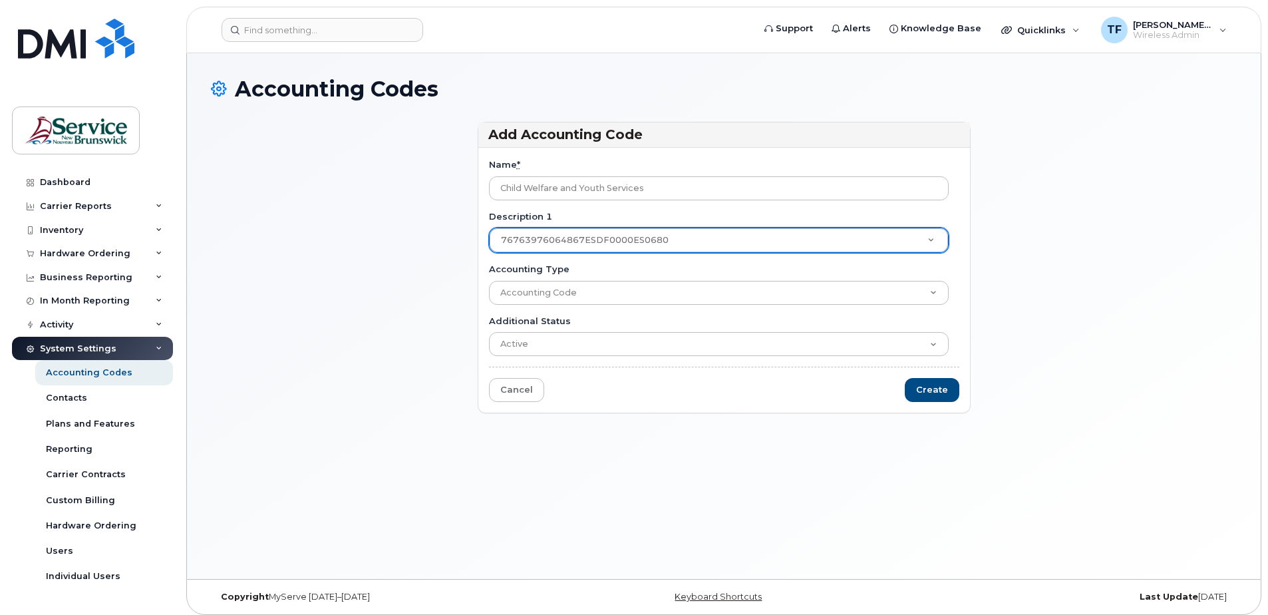
type input "7"
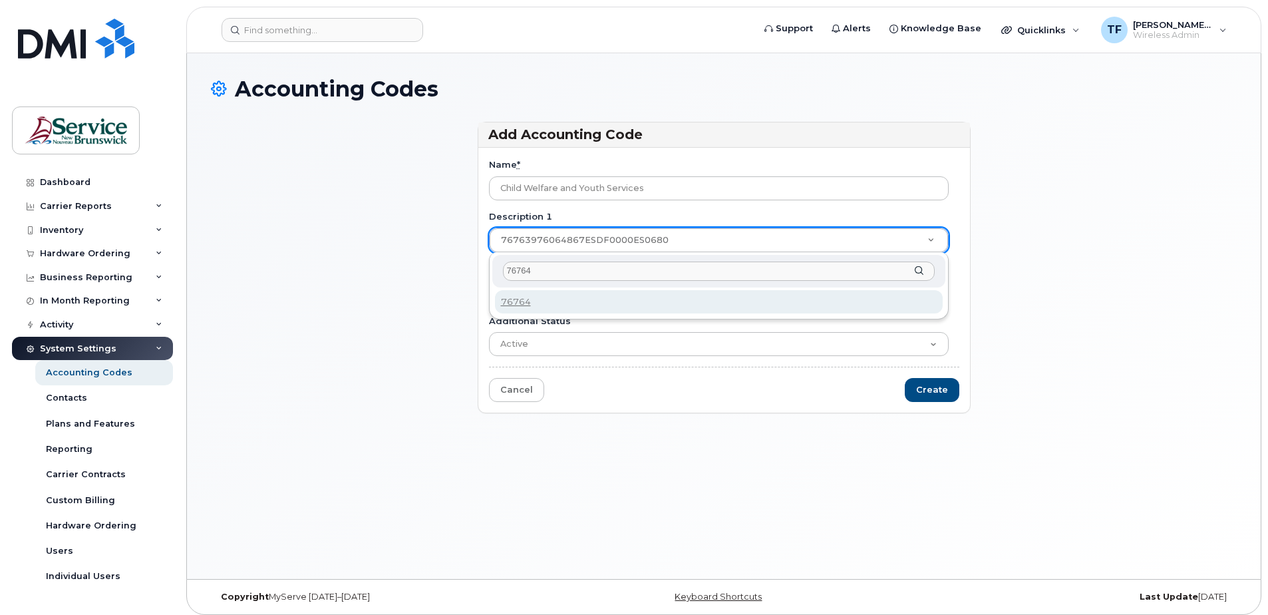
type input "767648"
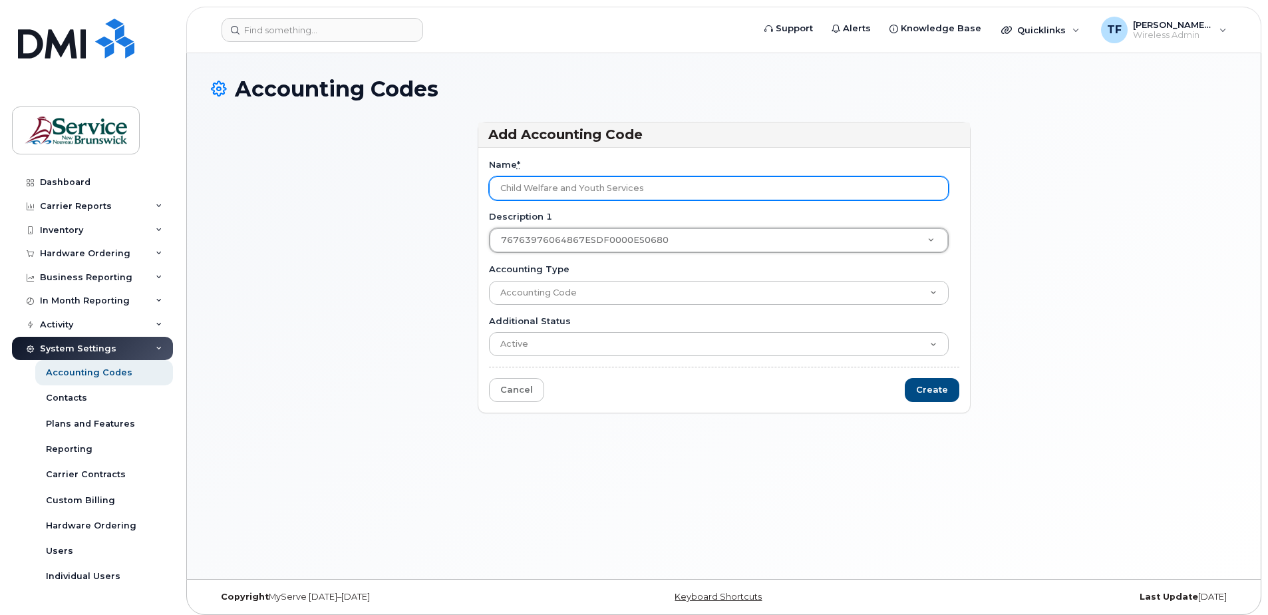
click at [619, 186] on input "Child Welfare and Youth Services" at bounding box center [719, 188] width 460 height 24
drag, startPoint x: 660, startPoint y: 188, endPoint x: 420, endPoint y: 182, distance: 240.2
click at [420, 182] on div "Add Accounting Code Name * Child Welfare and Youth Services Description 1 76763…" at bounding box center [724, 273] width 1026 height 303
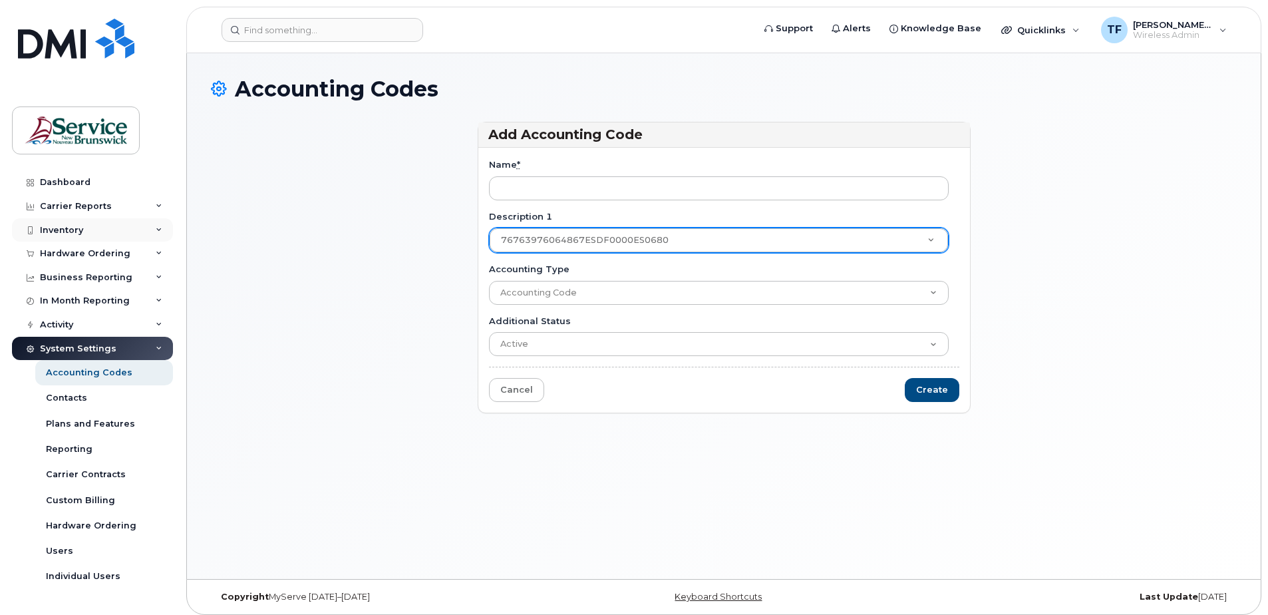
click at [79, 231] on div "Inventory" at bounding box center [61, 230] width 43 height 11
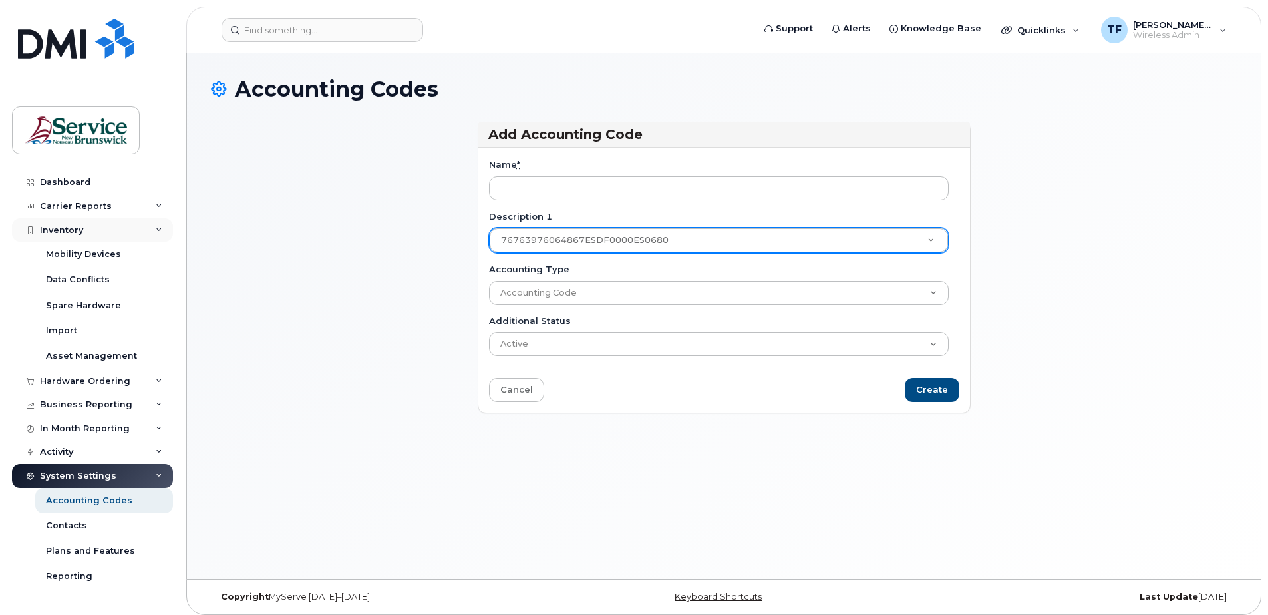
click at [79, 231] on div "Inventory" at bounding box center [61, 230] width 43 height 11
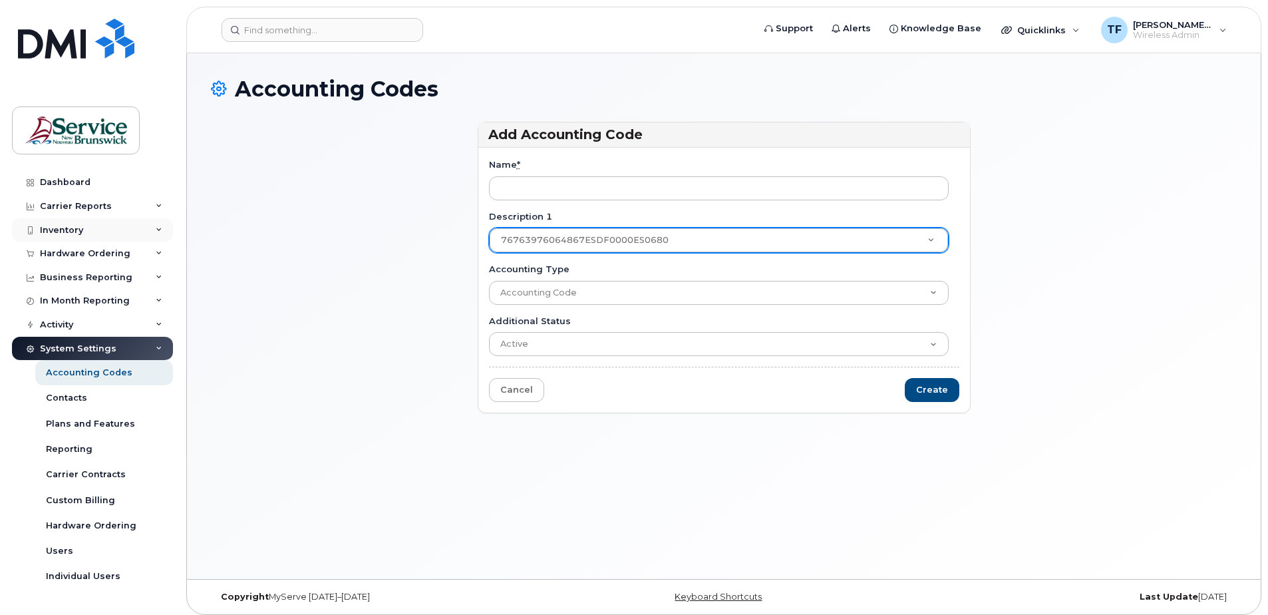
click at [152, 236] on div "Inventory" at bounding box center [92, 230] width 161 height 24
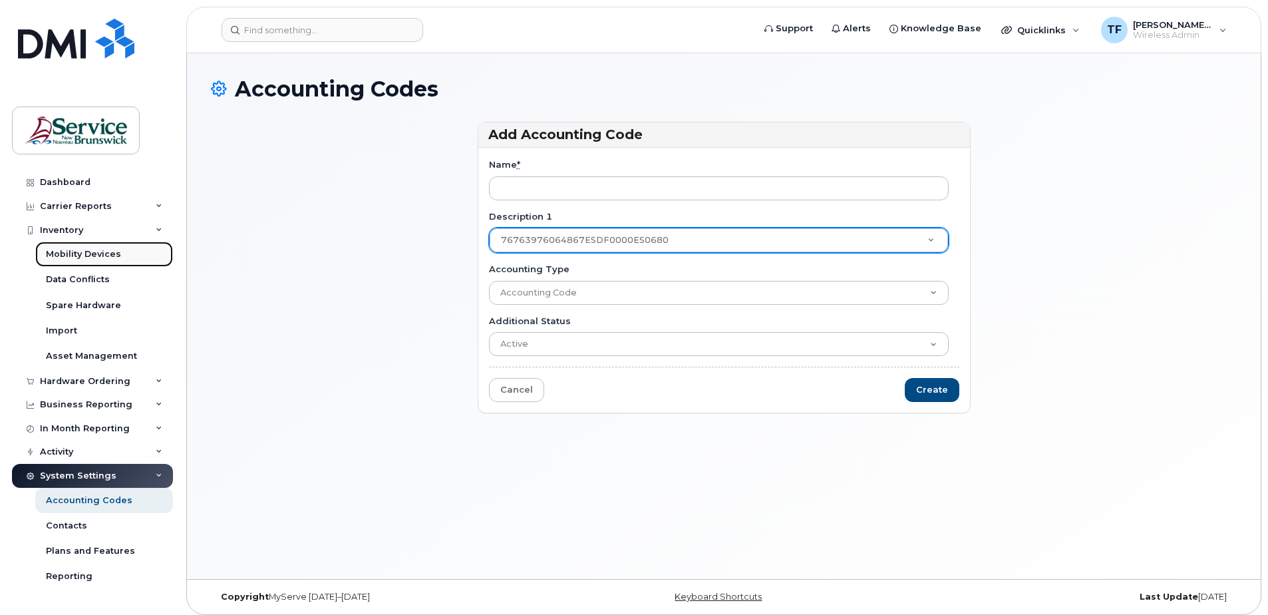
click at [112, 253] on div "Mobility Devices" at bounding box center [83, 254] width 75 height 12
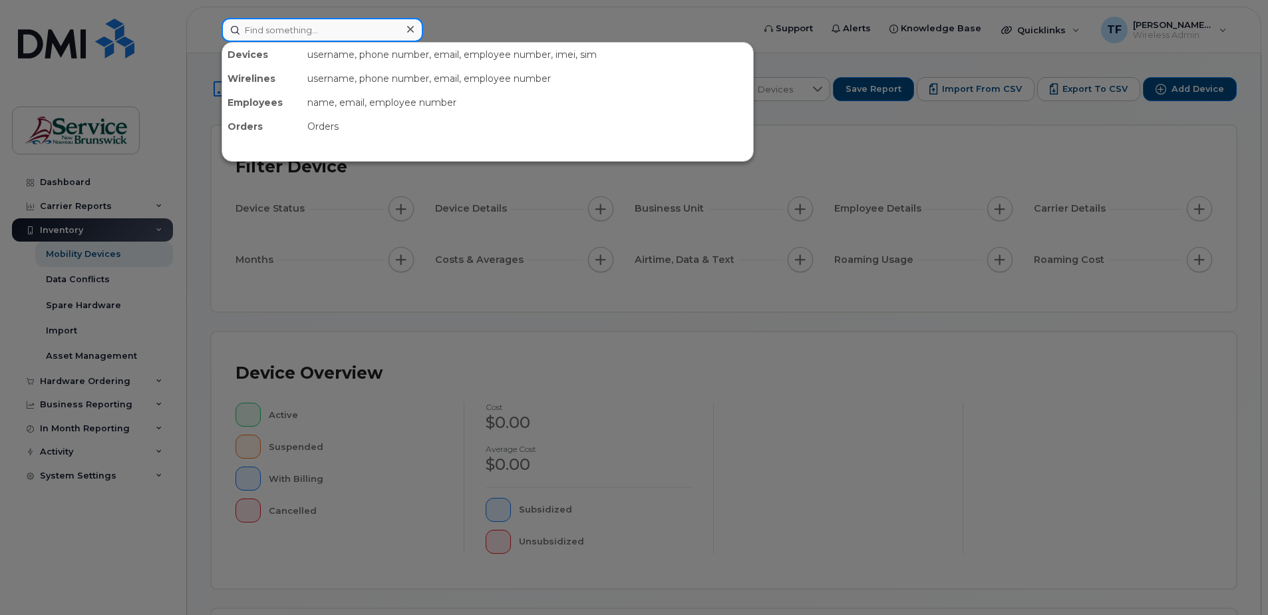
click at [272, 32] on input at bounding box center [322, 30] width 202 height 24
paste input "[PHONE_NUMBER]"
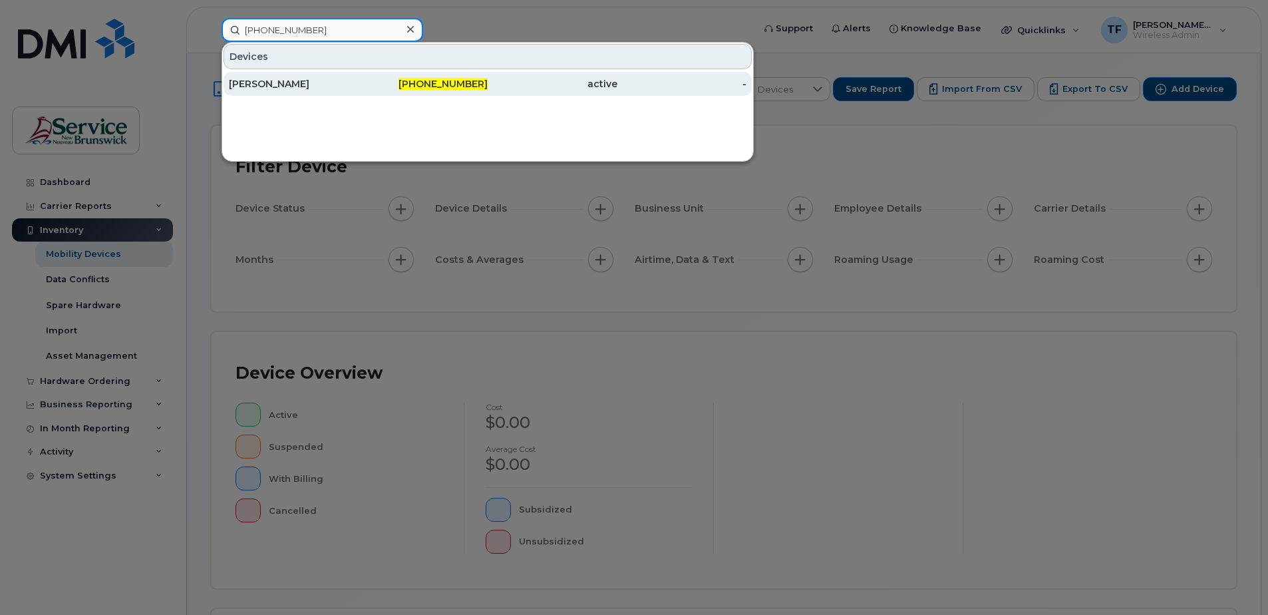
type input "[PHONE_NUMBER]"
click at [291, 84] on div "[PERSON_NAME]" at bounding box center [294, 83] width 130 height 13
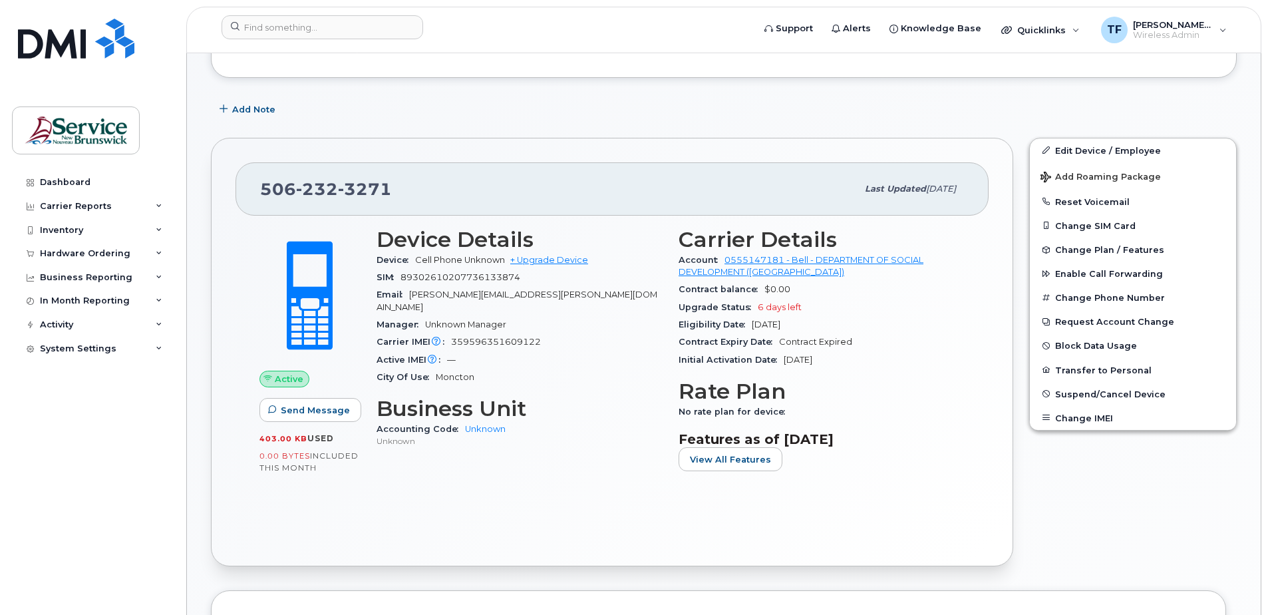
scroll to position [223, 0]
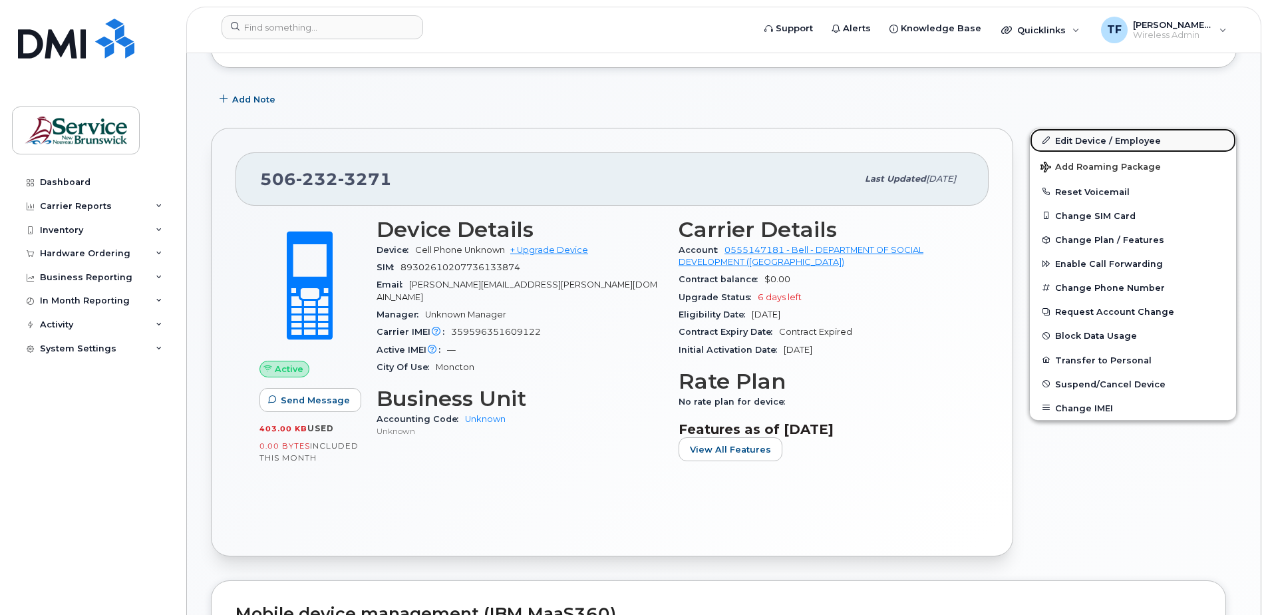
click at [1109, 141] on link "Edit Device / Employee" at bounding box center [1133, 140] width 206 height 24
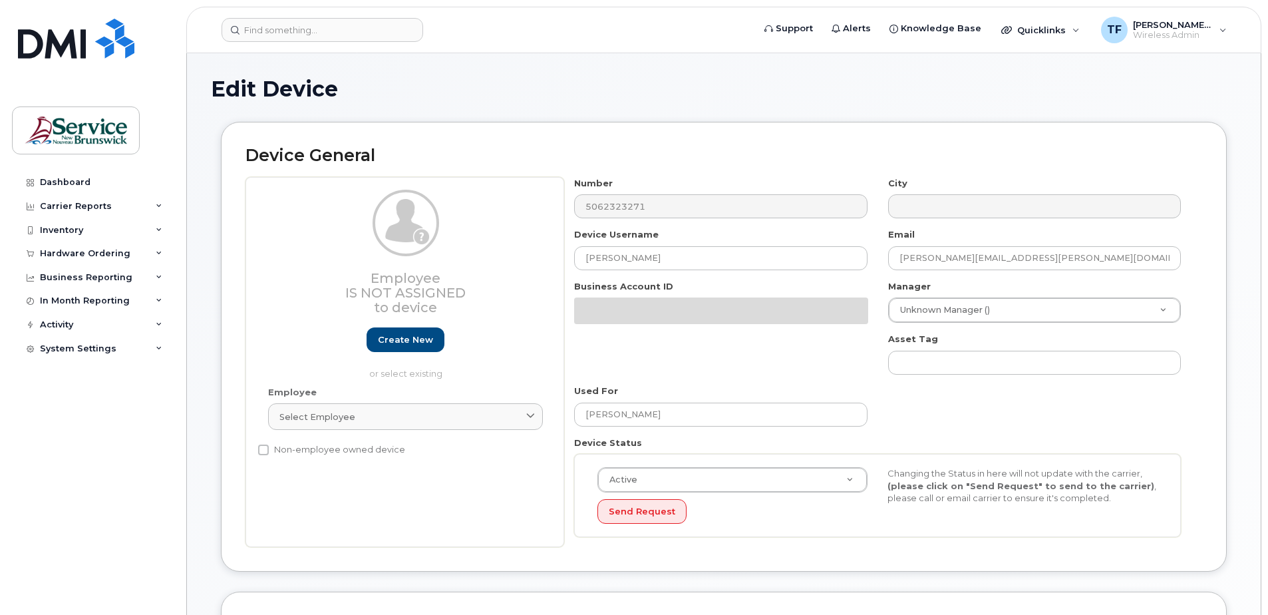
select select "34535600"
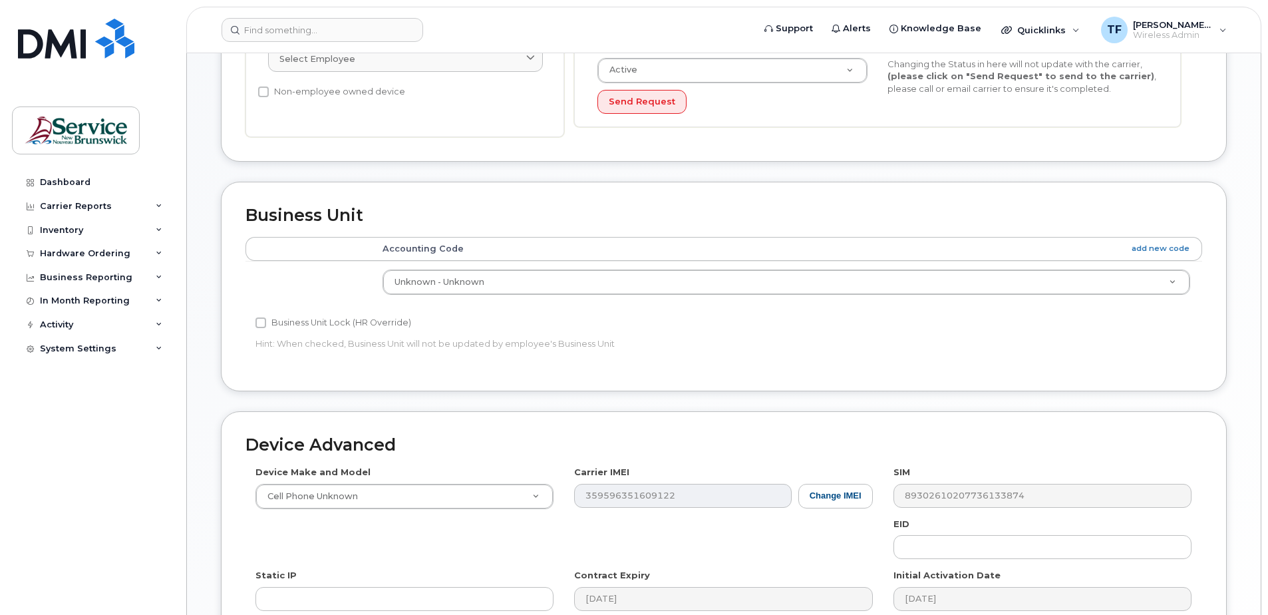
scroll to position [359, 0]
click at [1039, 244] on th "Accounting Code add new code" at bounding box center [785, 247] width 831 height 24
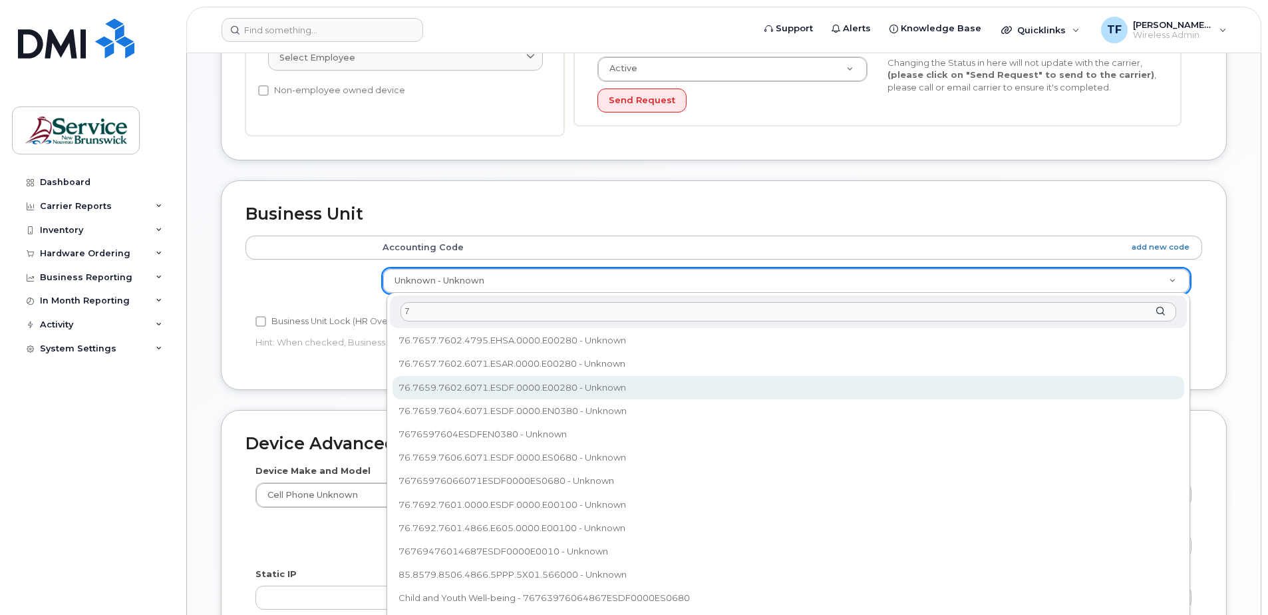
scroll to position [0, 0]
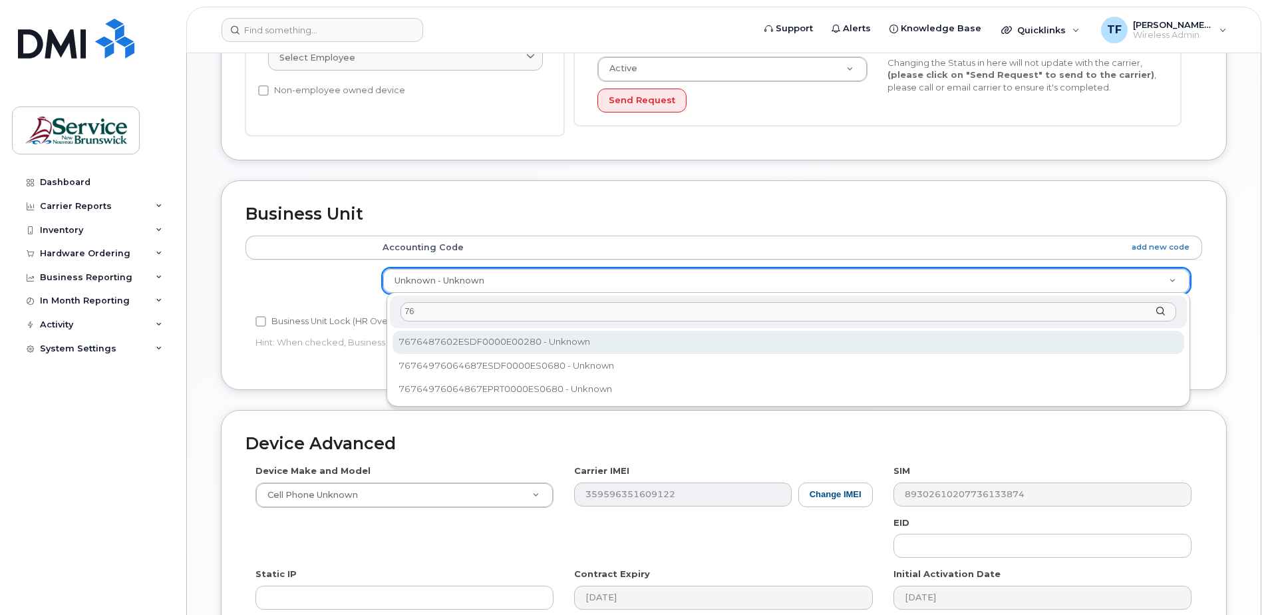
type input "7"
type input "7676487602"
select select "35921489"
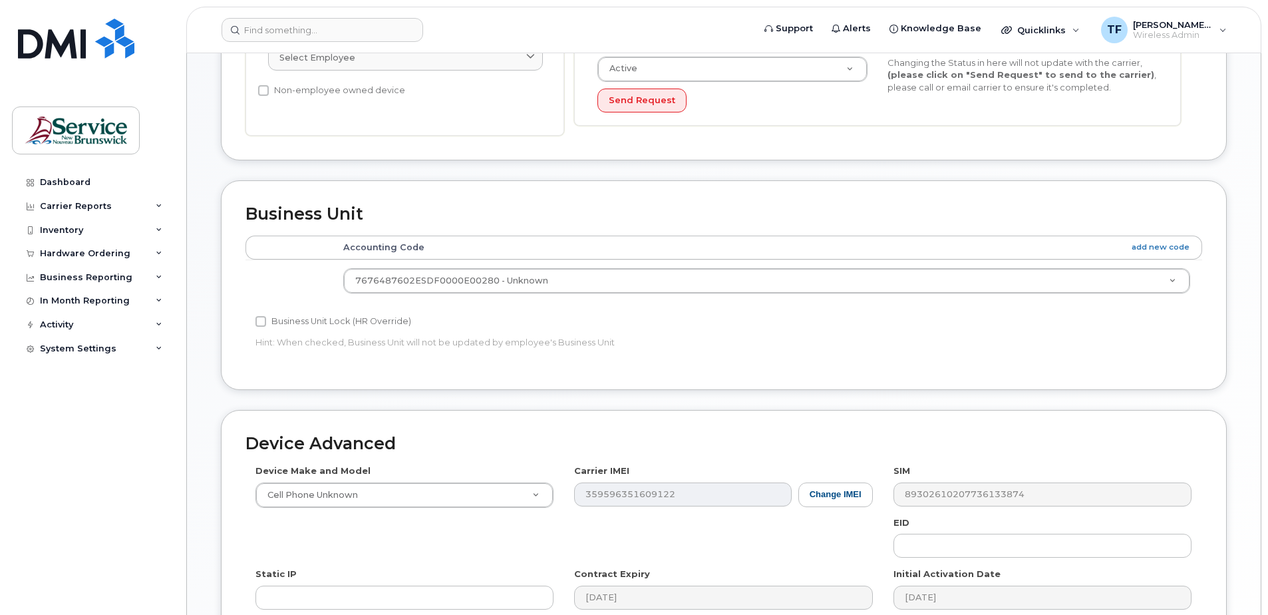
click at [682, 313] on div "Business Unit Lock (HR Override)" at bounding box center [563, 321] width 617 height 16
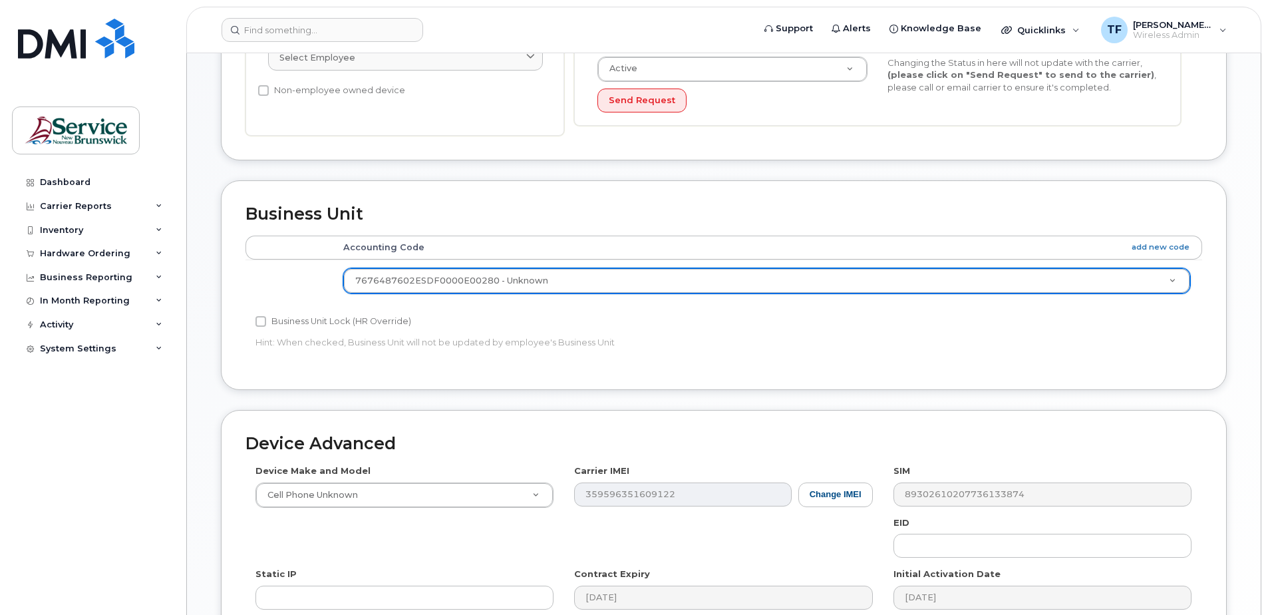
drag, startPoint x: 462, startPoint y: 279, endPoint x: 420, endPoint y: 280, distance: 42.6
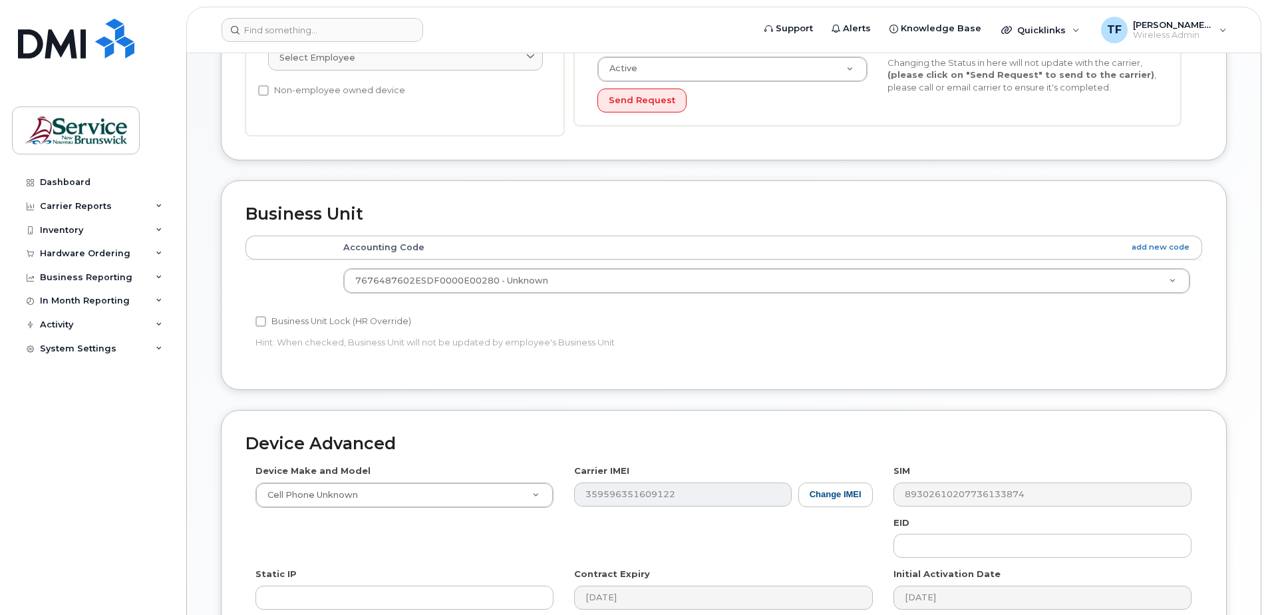
click at [774, 347] on p "Hint: When checked, Business Unit will not be updated by employee's Business Un…" at bounding box center [563, 342] width 617 height 13
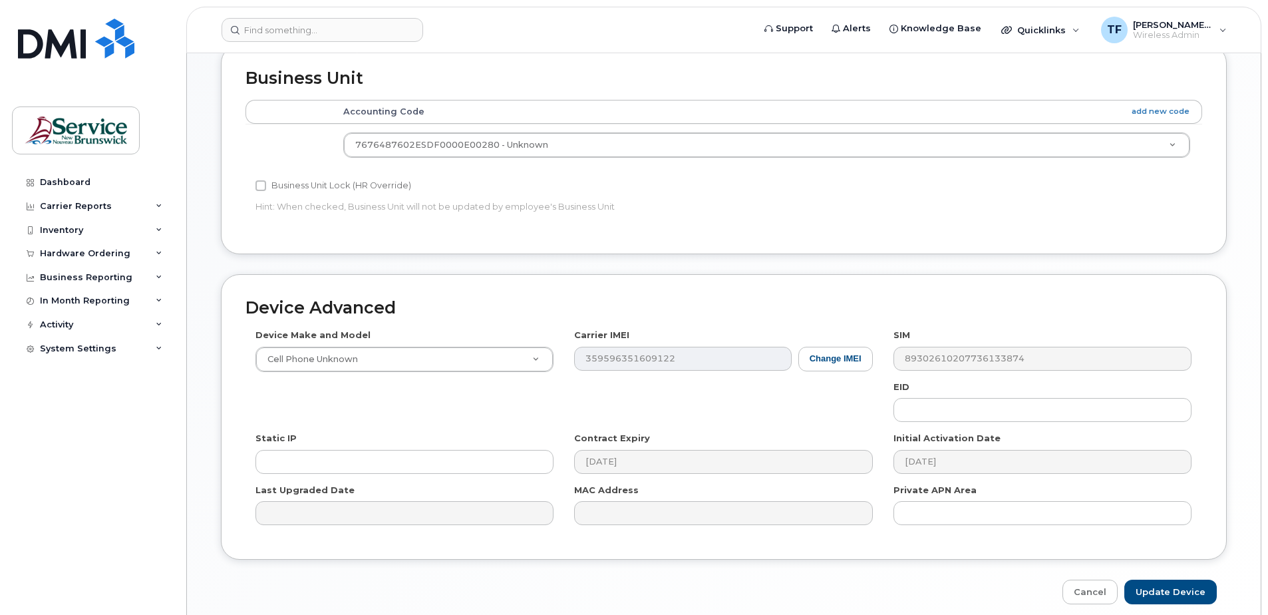
scroll to position [551, 0]
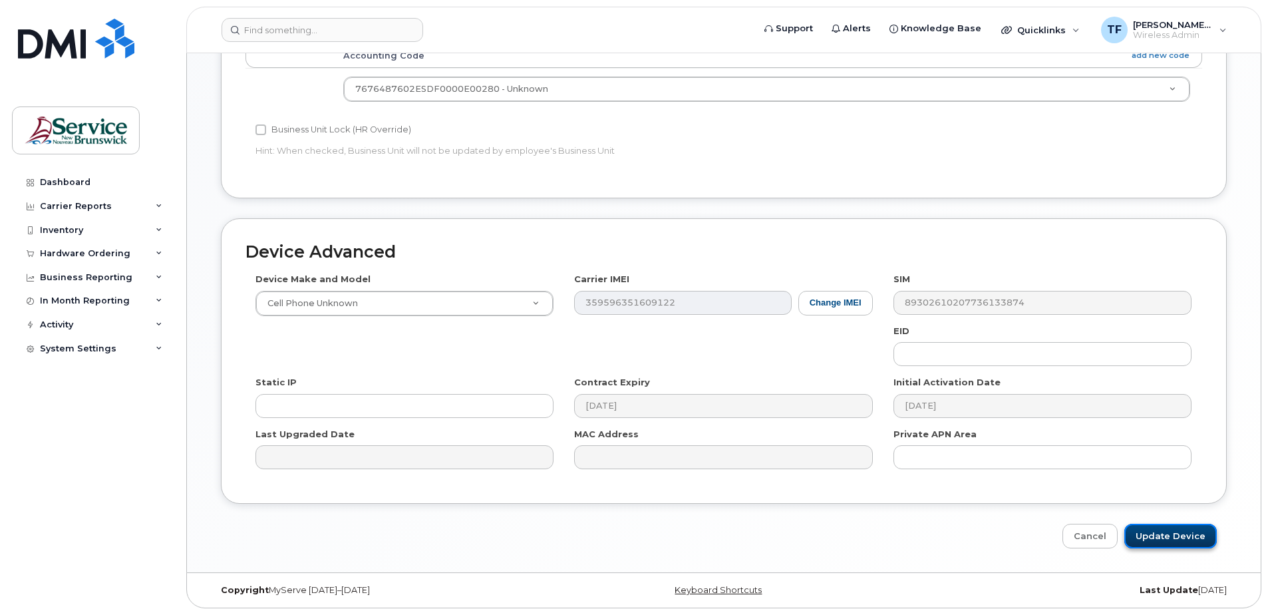
click at [1161, 541] on input "Update Device" at bounding box center [1170, 535] width 92 height 25
type input "Saving..."
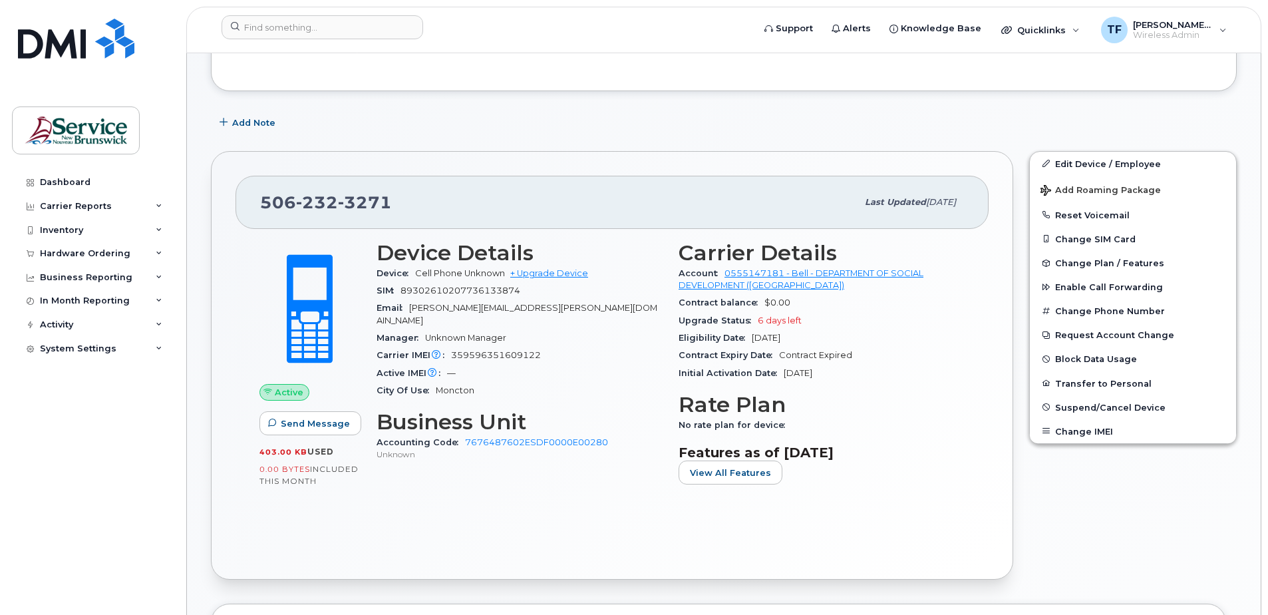
scroll to position [202, 0]
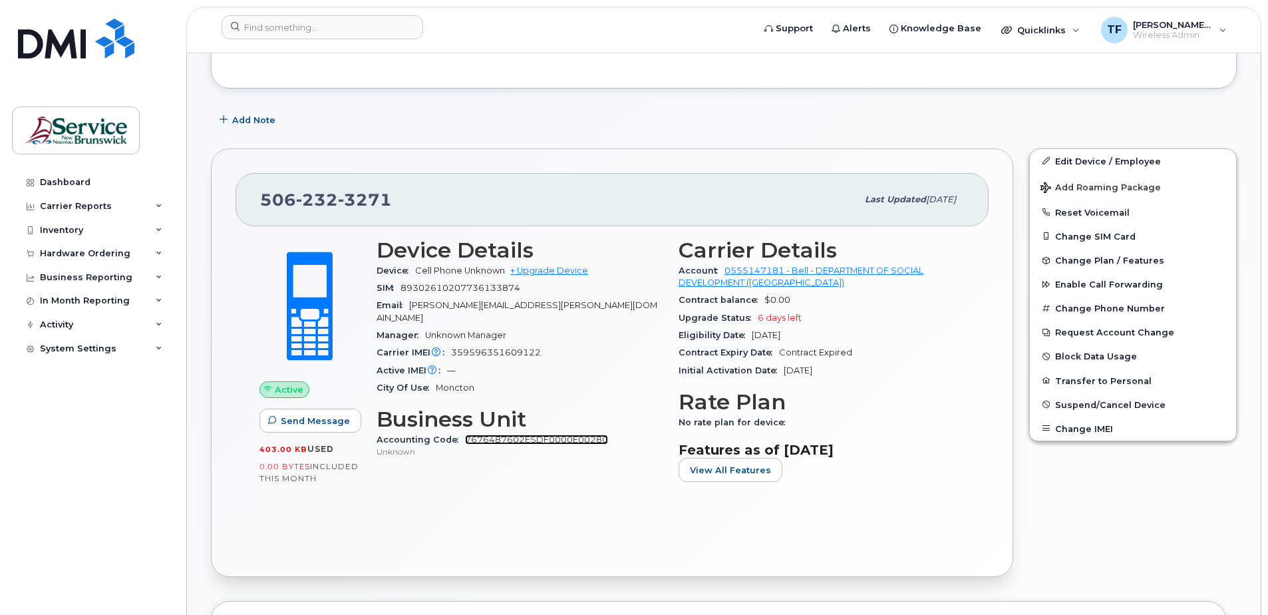
click at [555, 434] on link "7676487602ESDF0000E00280" at bounding box center [536, 439] width 143 height 10
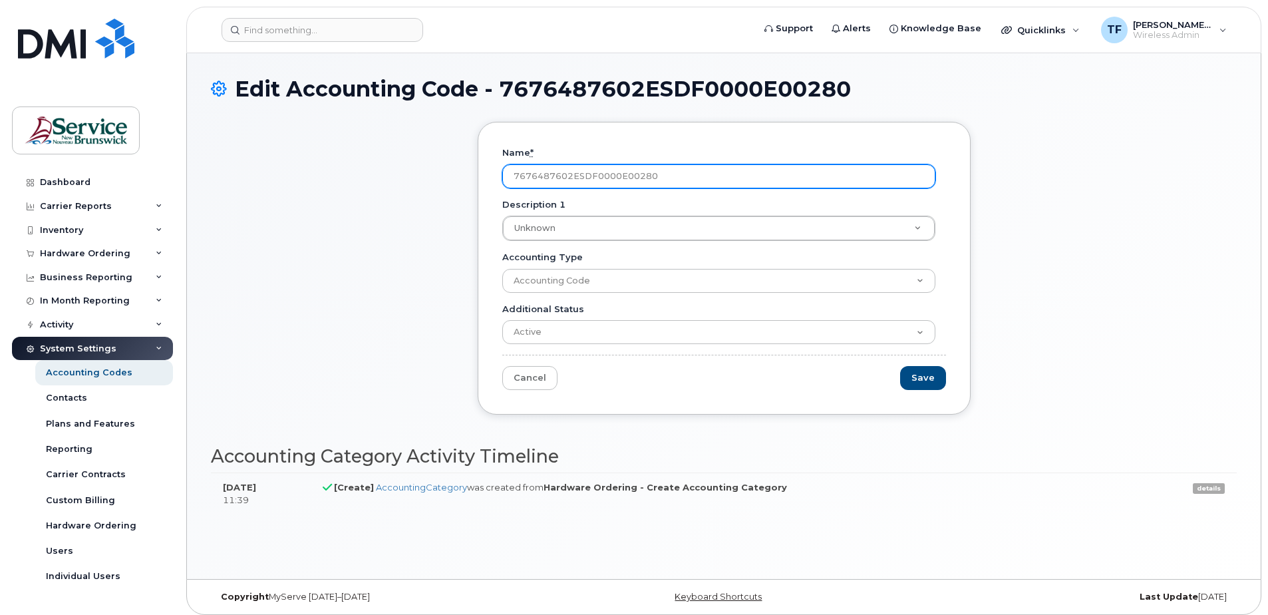
click at [623, 172] on input "7676487602ESDF0000E00280" at bounding box center [718, 176] width 433 height 24
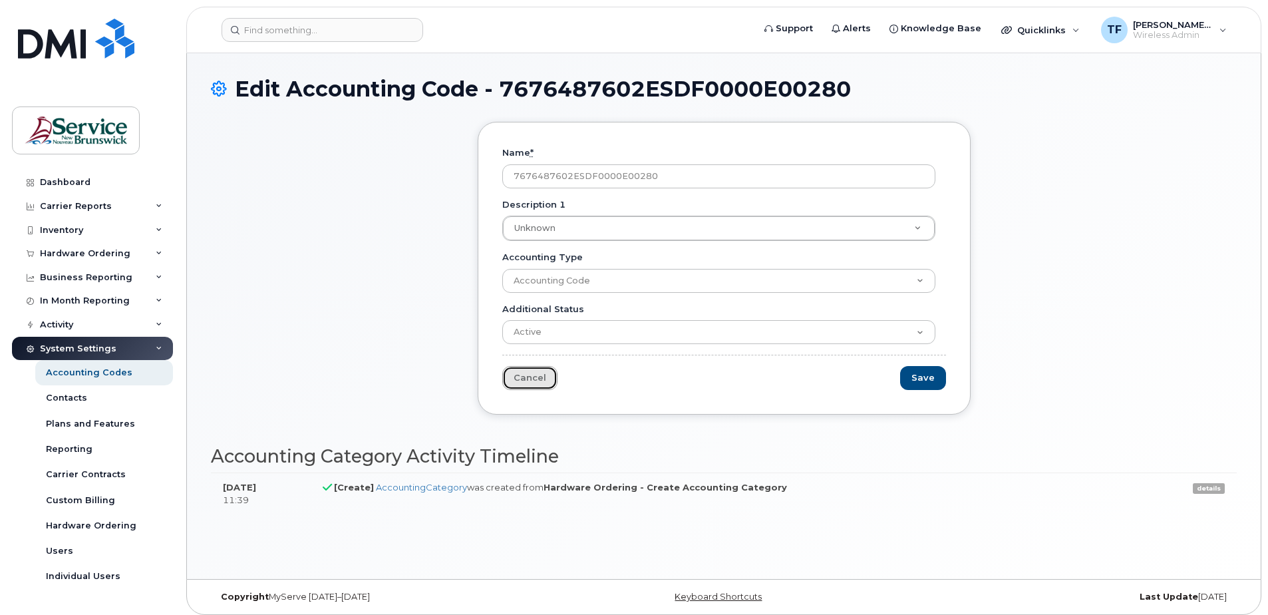
click at [530, 374] on link "Cancel" at bounding box center [529, 378] width 55 height 25
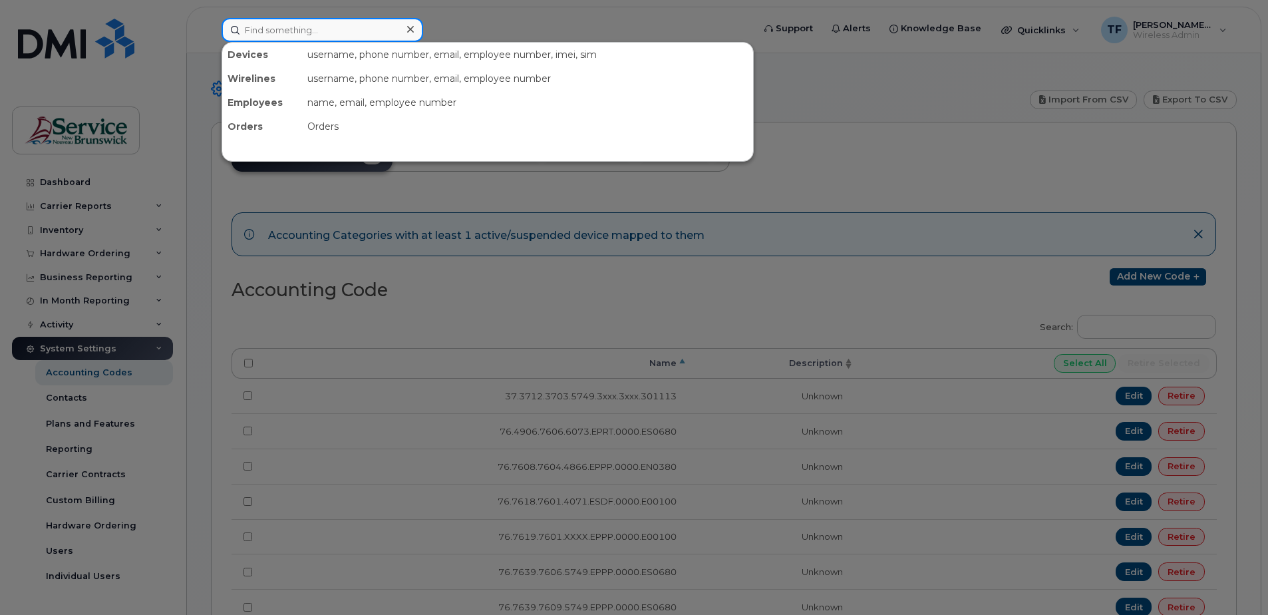
click at [298, 31] on input at bounding box center [322, 30] width 202 height 24
paste input "7676487602ESDF0000E00280"
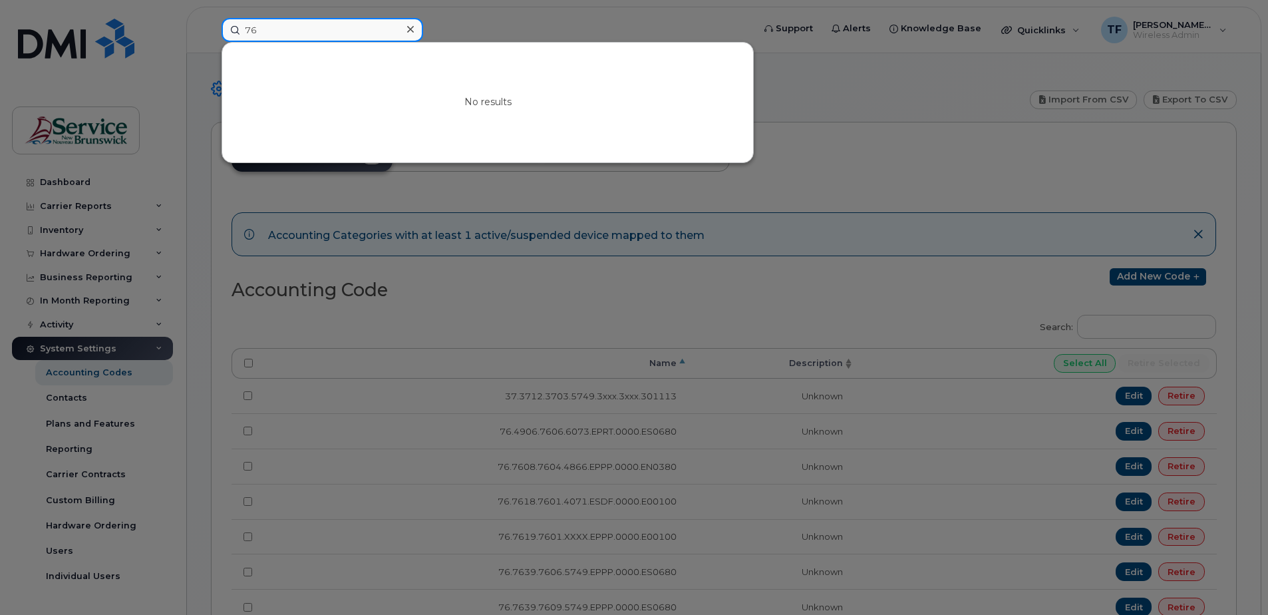
type input "7"
click at [288, 28] on input at bounding box center [322, 30] width 202 height 24
paste input "[PHONE_NUMBER]"
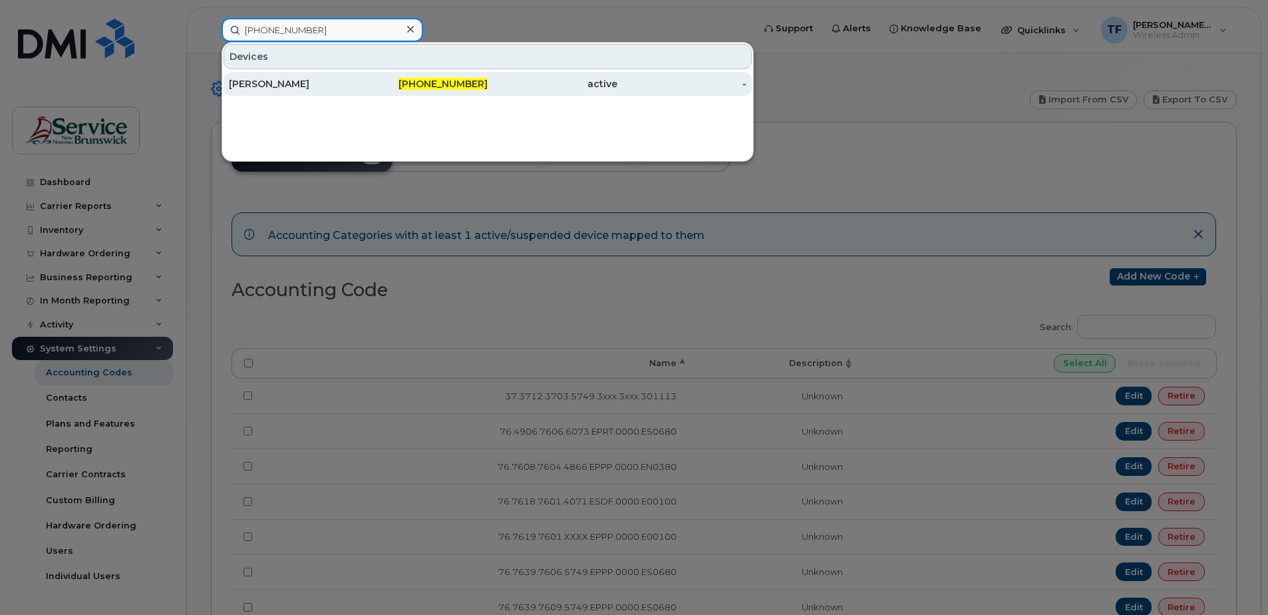
type input "[PHONE_NUMBER]"
click at [312, 81] on div "[PERSON_NAME]" at bounding box center [294, 83] width 130 height 13
